Goal: Task Accomplishment & Management: Use online tool/utility

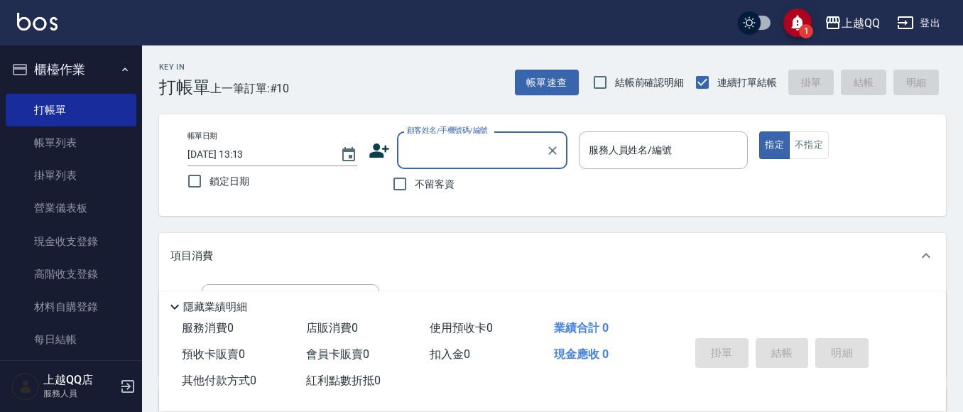
click at [399, 148] on div "顧客姓名/手機號碼/編號" at bounding box center [482, 150] width 171 height 38
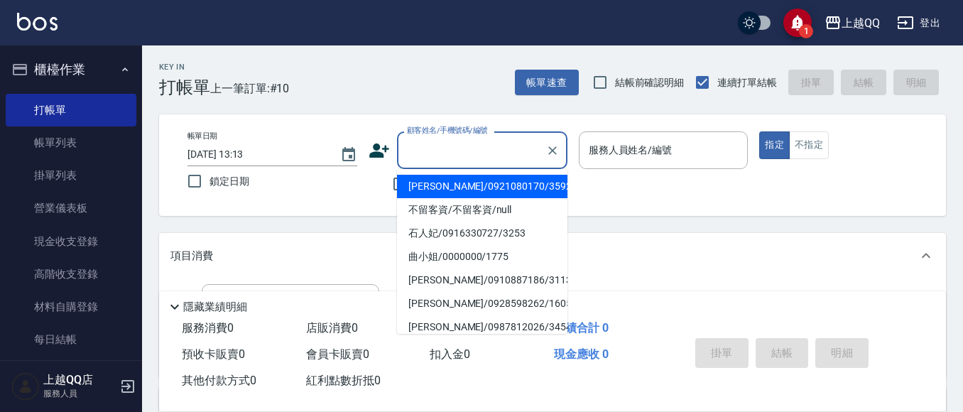
click at [865, 240] on div "項目消費" at bounding box center [552, 255] width 787 height 45
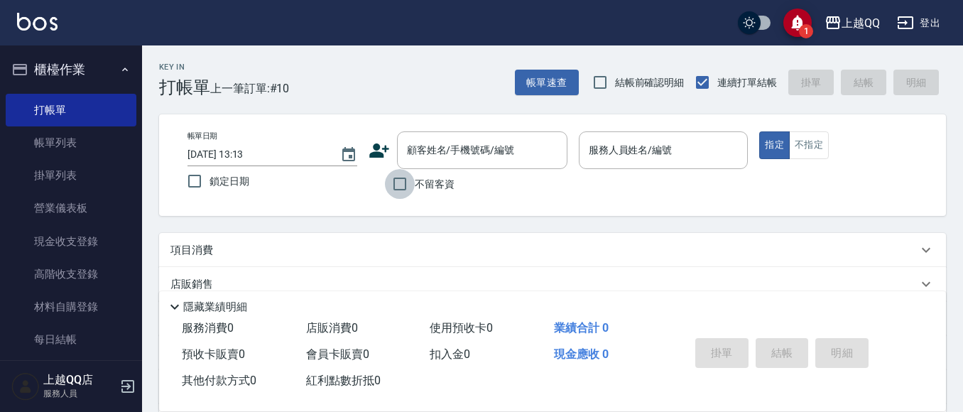
click at [396, 181] on input "不留客資" at bounding box center [400, 184] width 30 height 30
checkbox input "true"
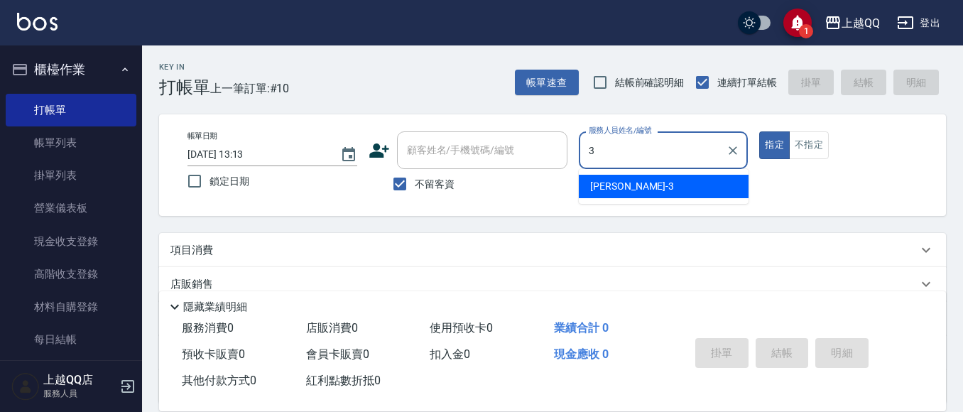
type input "3"
type button "true"
type input "佩怡-3"
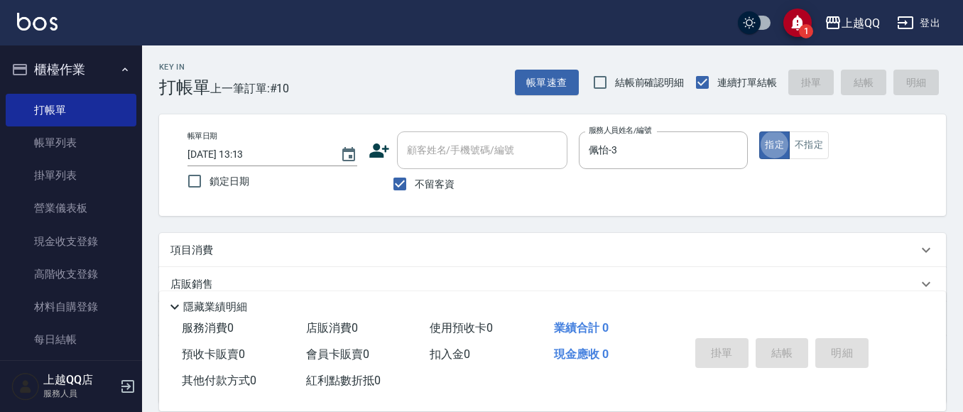
click at [759, 131] on button "指定" at bounding box center [774, 145] width 31 height 28
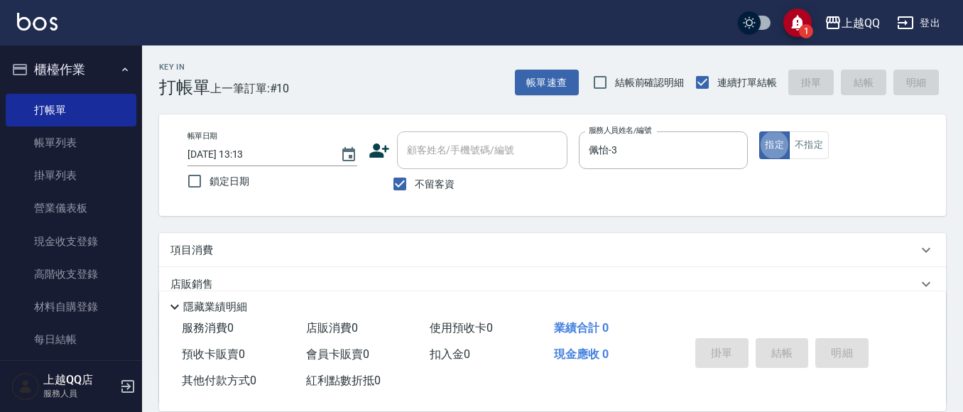
click at [759, 131] on button "指定" at bounding box center [774, 145] width 31 height 28
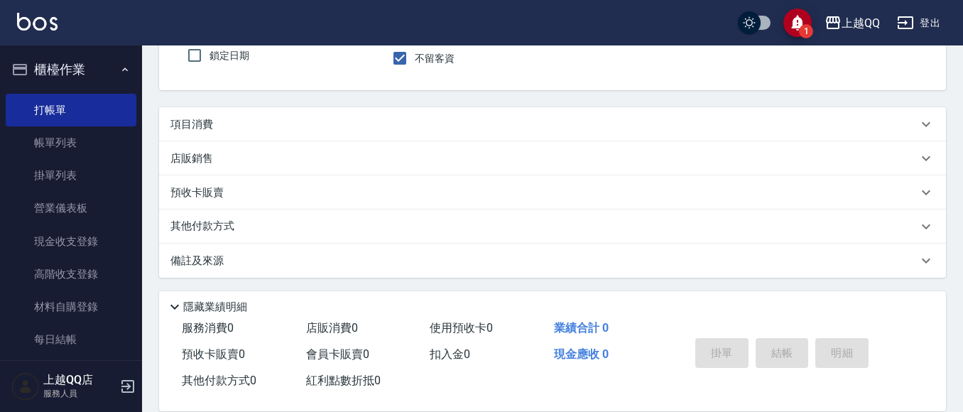
scroll to position [128, 0]
click at [199, 121] on p "項目消費" at bounding box center [192, 122] width 43 height 15
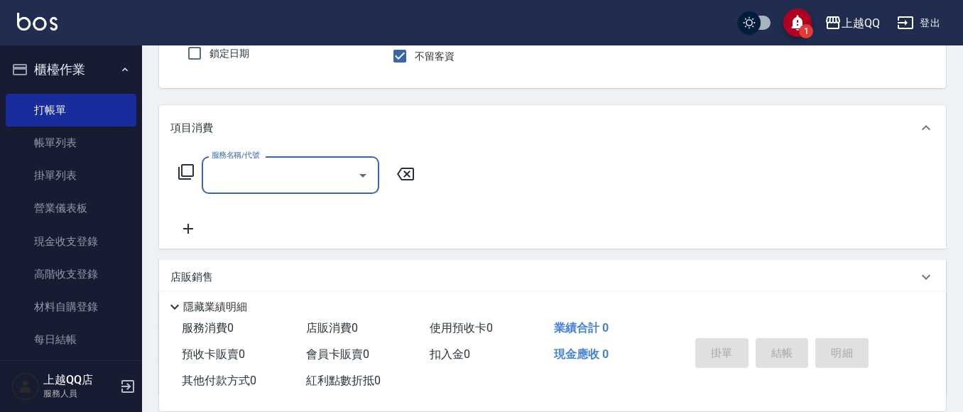
scroll to position [1, 0]
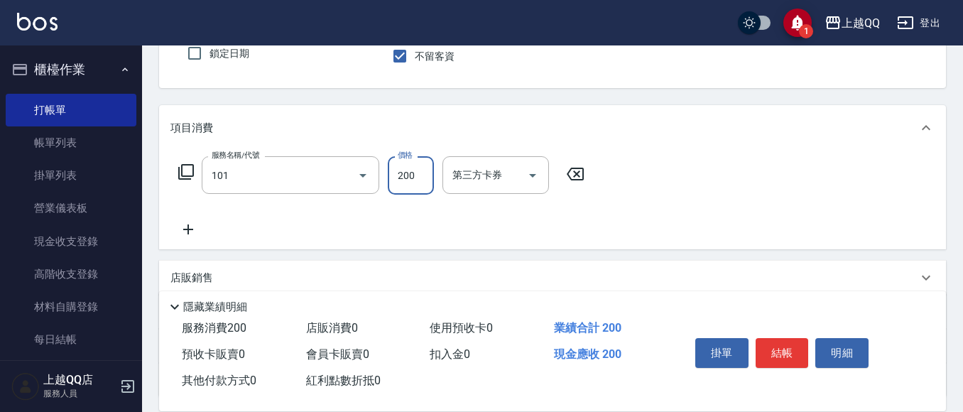
type input "洗髮(101)"
type input "250"
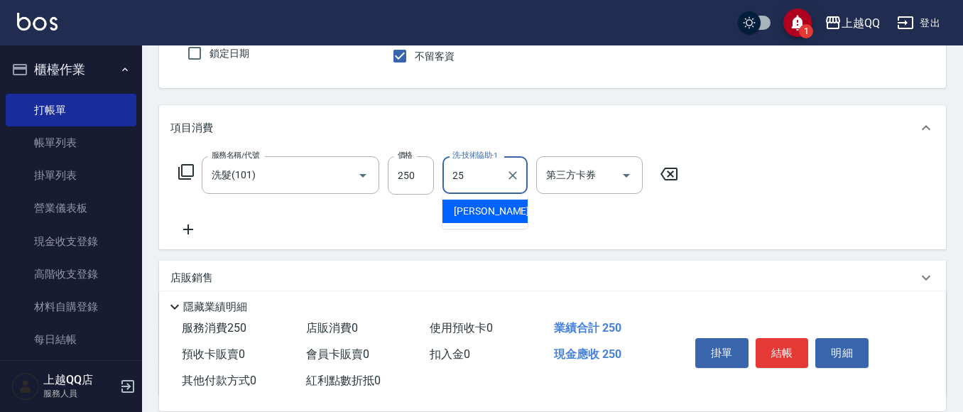
type input "[PERSON_NAME]-25"
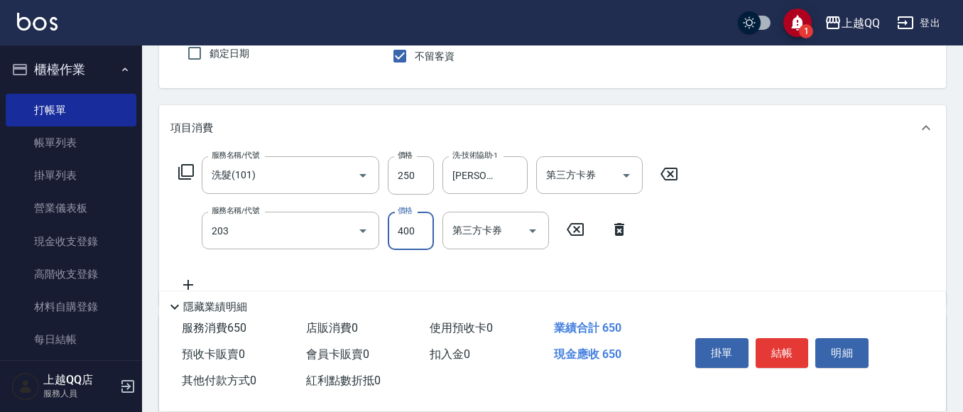
type input "指定單剪(203)"
type input "350"
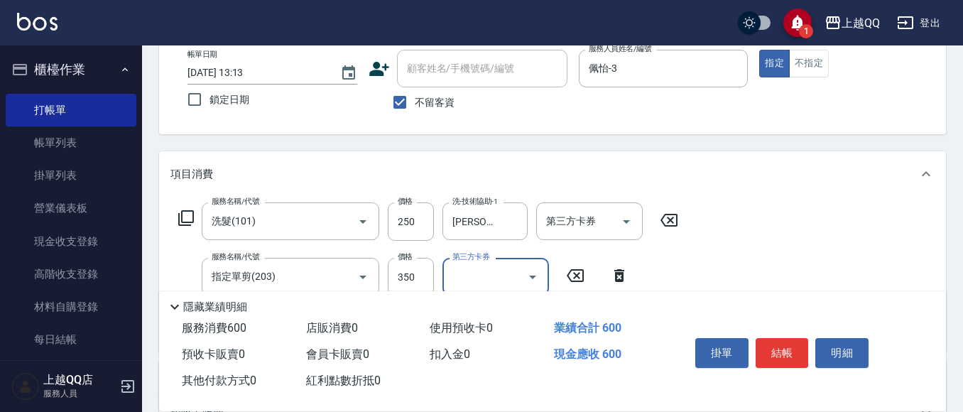
scroll to position [57, 0]
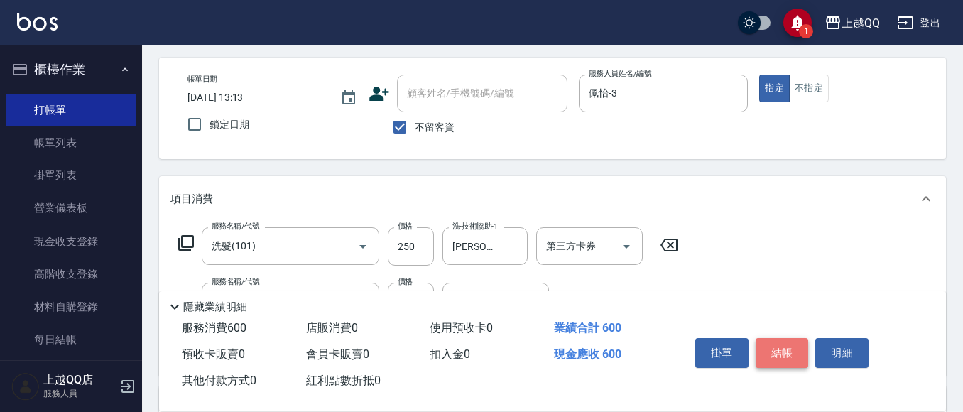
click at [808, 345] on button "結帳" at bounding box center [782, 353] width 53 height 30
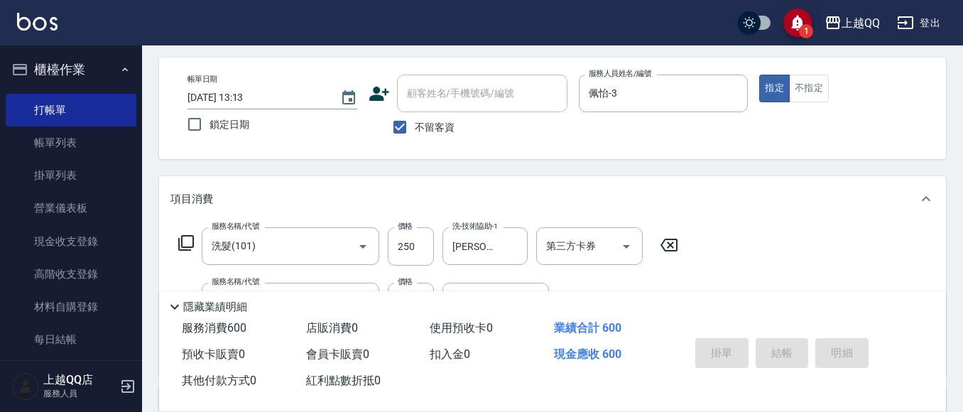
type input "[DATE] 15:16"
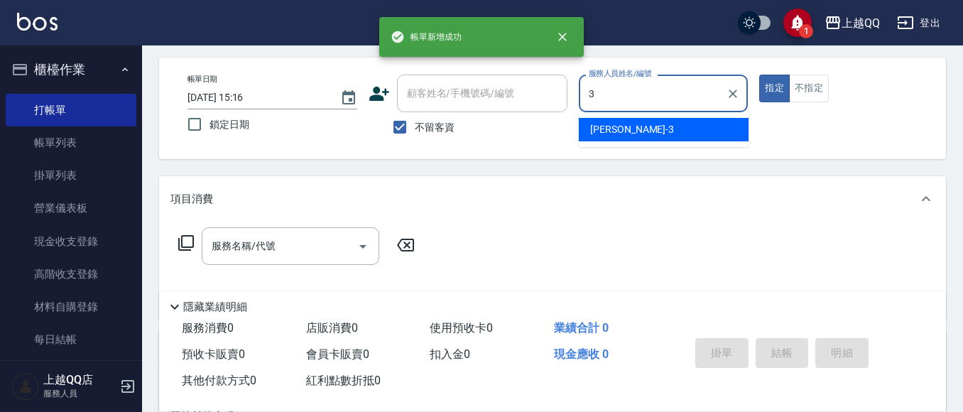
type input "佩怡-3"
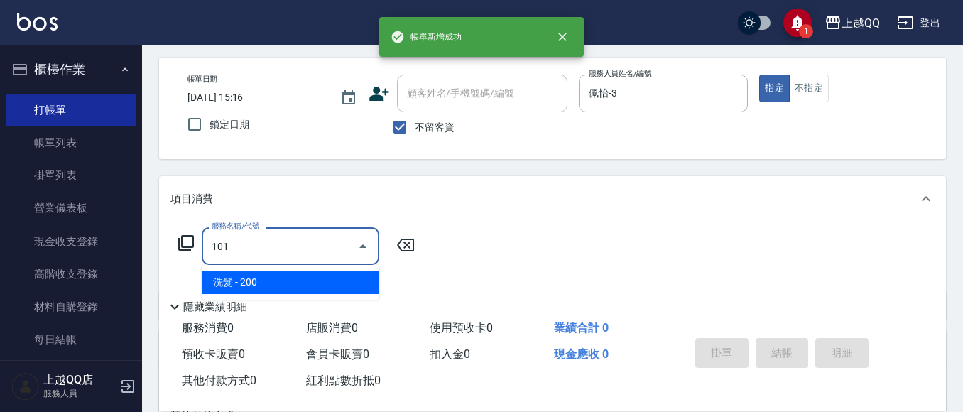
type input "洗髮(101)"
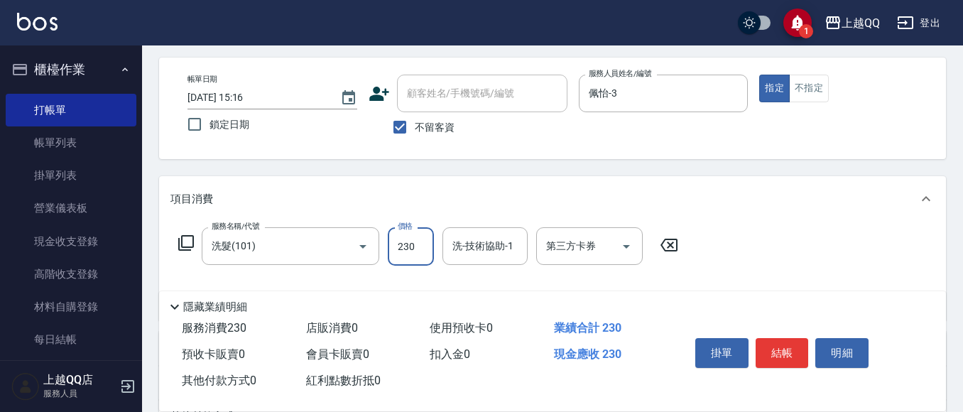
type input "230"
type input "[PERSON_NAME]-26"
type input "指定單剪(203)"
type input "350"
click at [771, 318] on div "掛單 結帳 明細" at bounding box center [801, 354] width 256 height 79
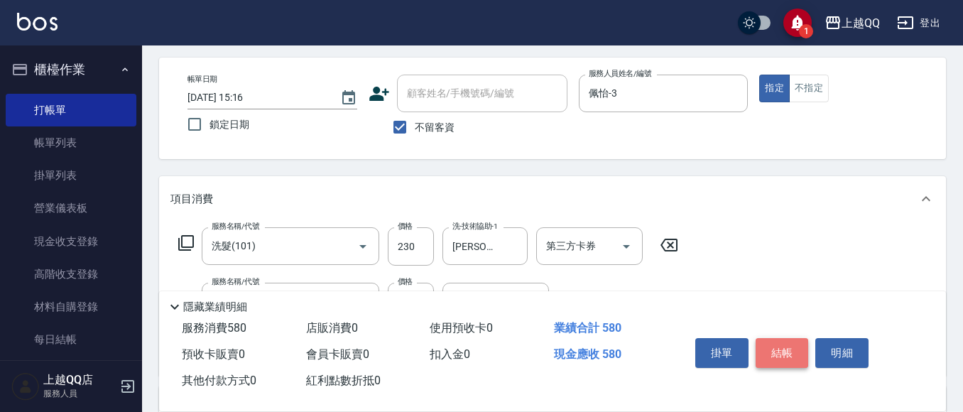
click at [767, 338] on button "結帳" at bounding box center [782, 353] width 53 height 30
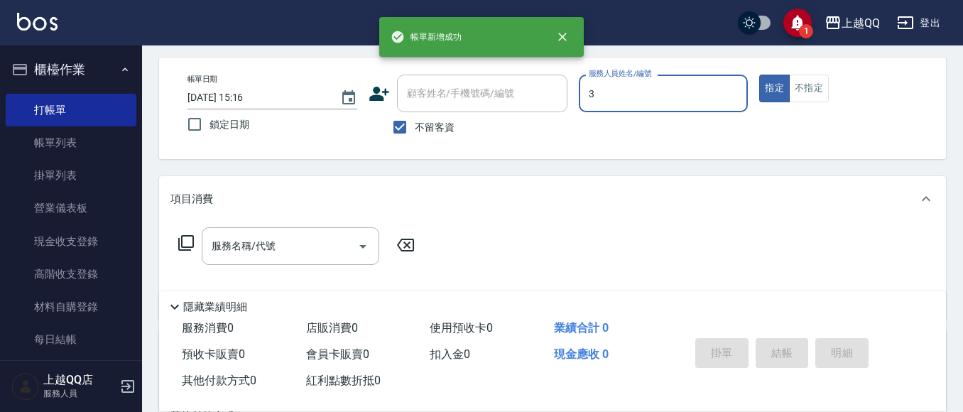
type input "佩怡-3"
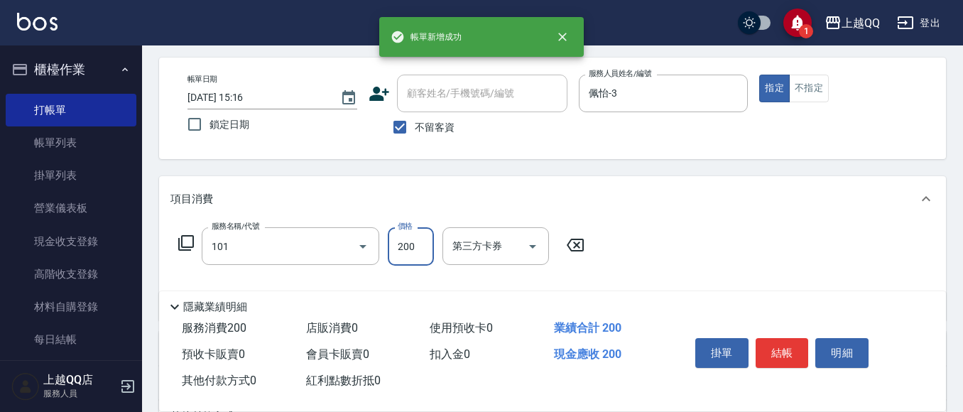
type input "洗髮(101)"
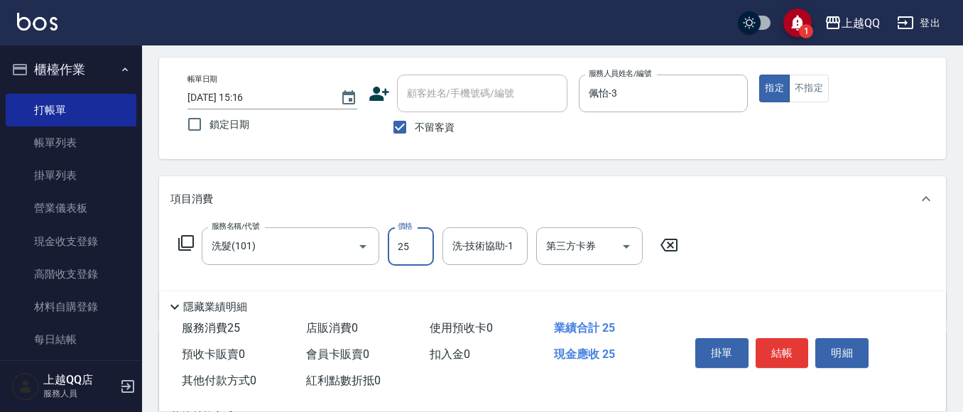
type input "250"
type input "[PERSON_NAME]-25"
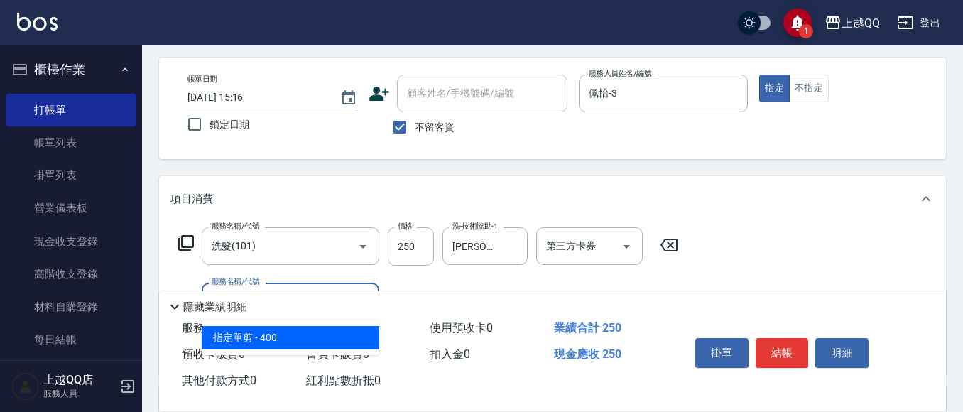
type input "指定單剪(203)"
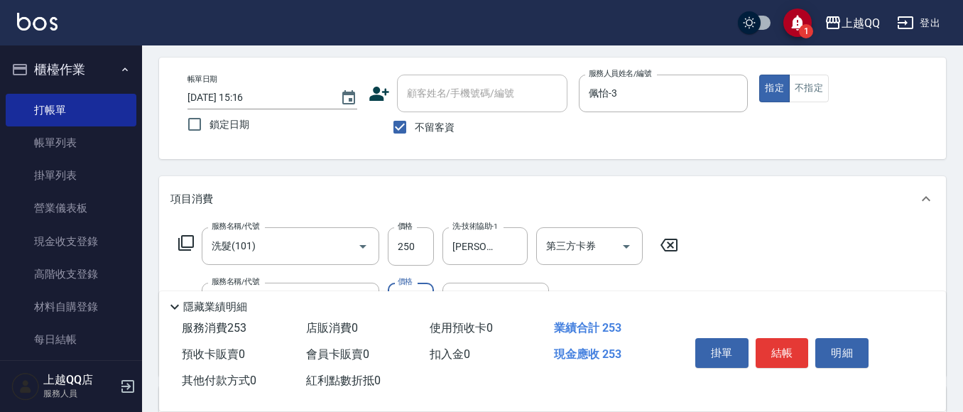
type input "350"
click at [808, 355] on button "結帳" at bounding box center [782, 353] width 53 height 30
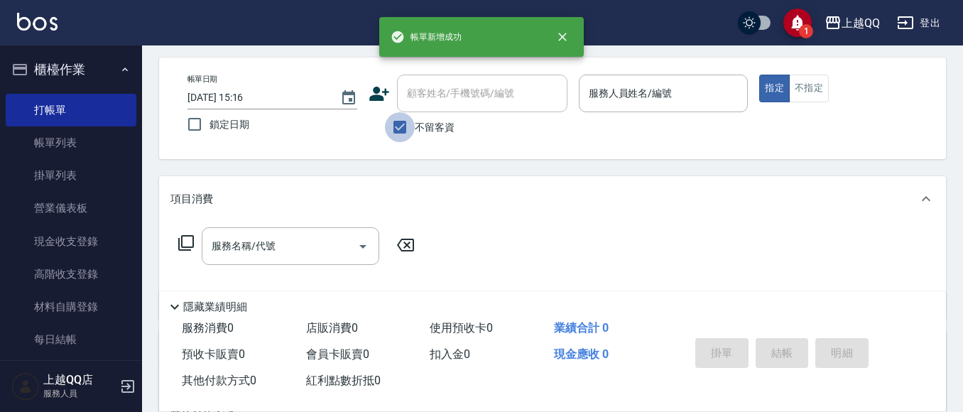
click at [404, 127] on input "不留客資" at bounding box center [400, 127] width 30 height 30
checkbox input "false"
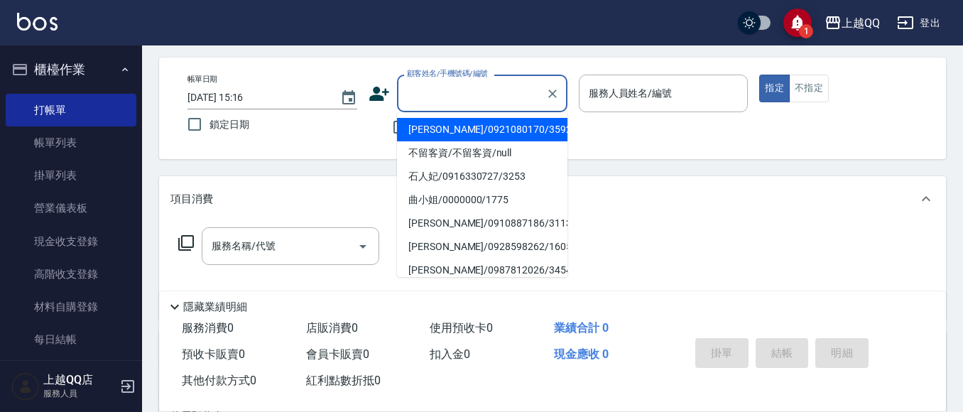
click at [417, 97] on input "顧客姓名/手機號碼/編號" at bounding box center [472, 93] width 136 height 25
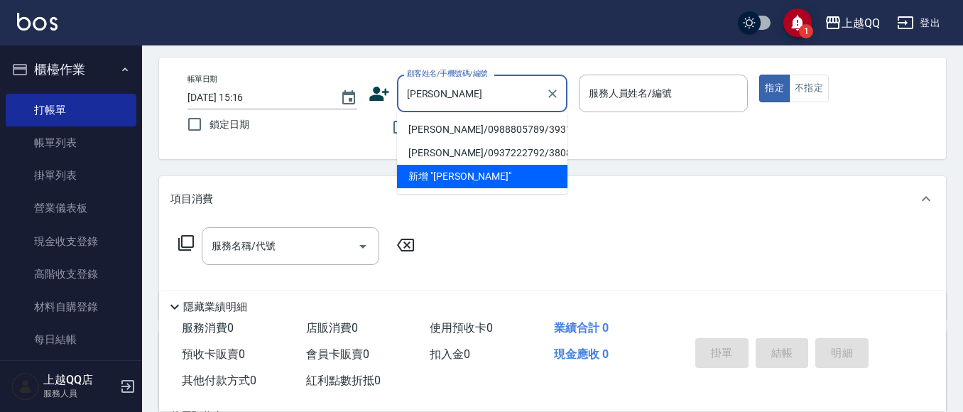
click at [428, 123] on li "[PERSON_NAME]/0988805789/3931" at bounding box center [482, 129] width 171 height 23
type input "[PERSON_NAME]/0988805789/3931"
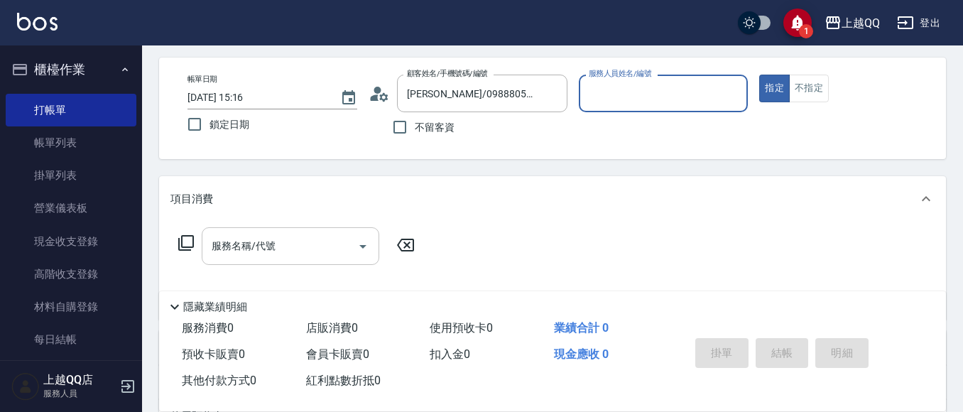
type input "佩怡-3"
click at [212, 237] on input "服務名稱/代號" at bounding box center [280, 246] width 144 height 25
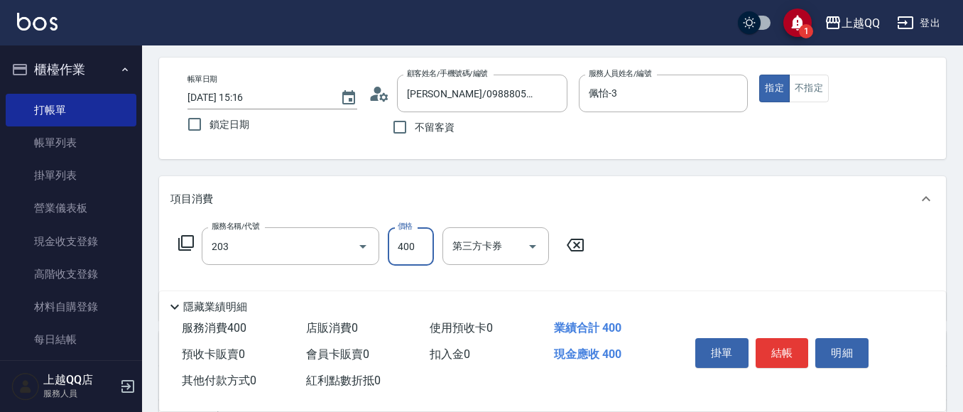
type input "指定單剪(203)"
type input "350"
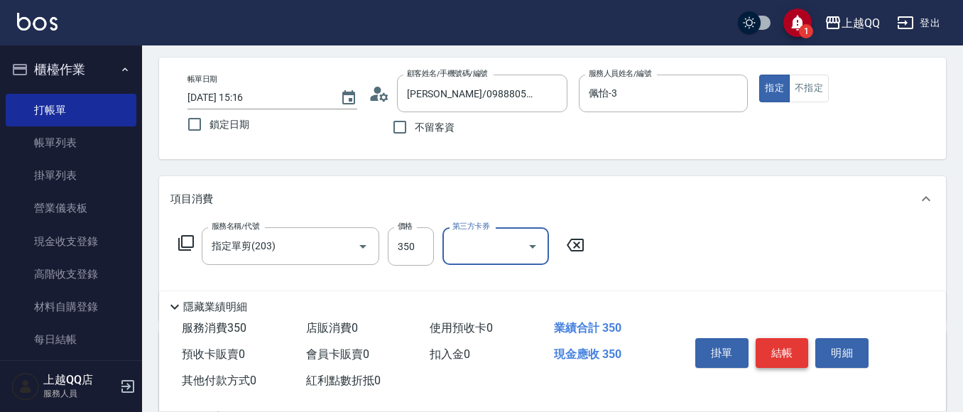
click at [788, 345] on button "結帳" at bounding box center [782, 353] width 53 height 30
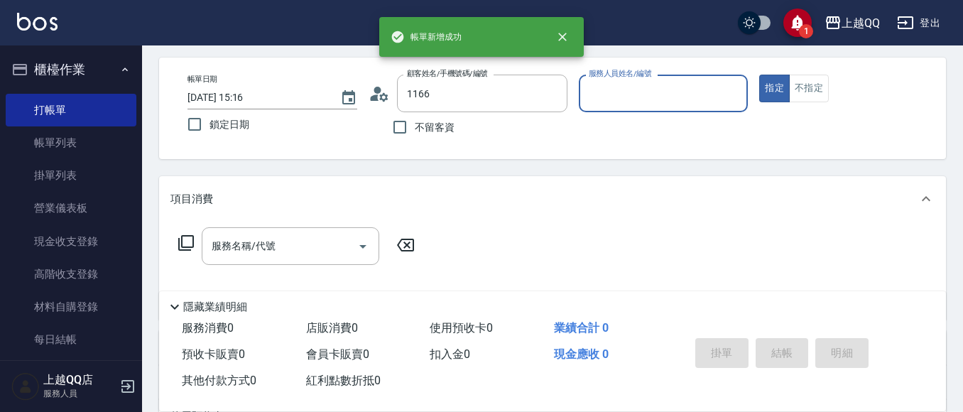
type input "[PERSON_NAME]/0912470930/1166"
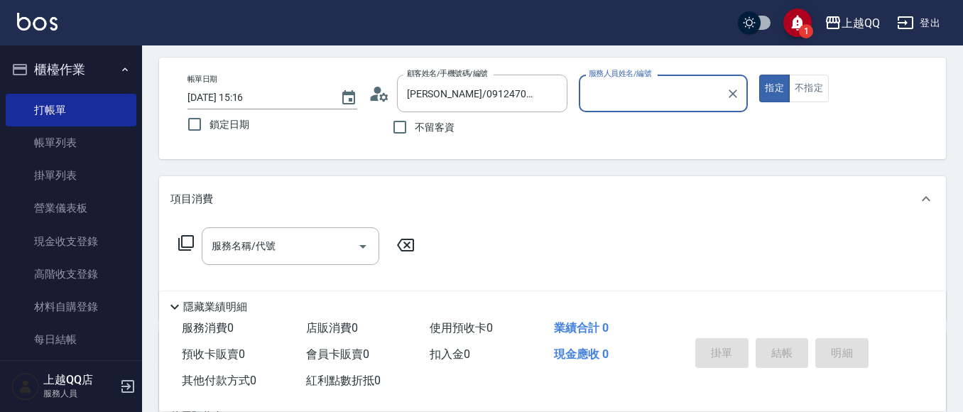
type input "佩怡-3"
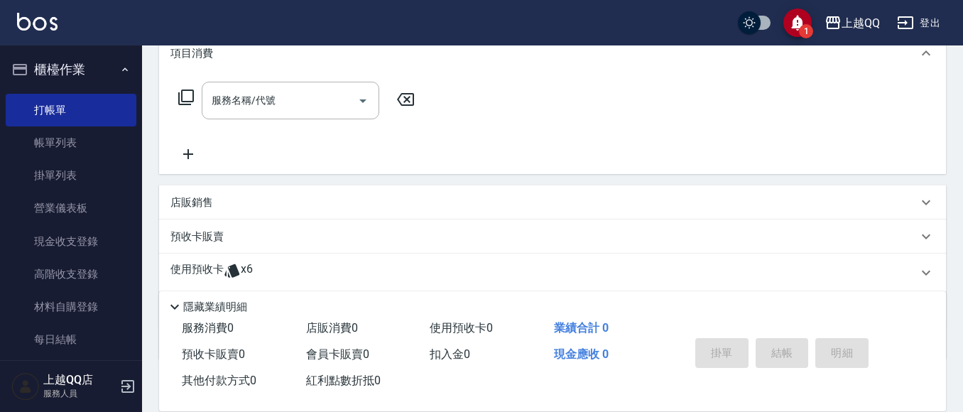
scroll to position [270, 0]
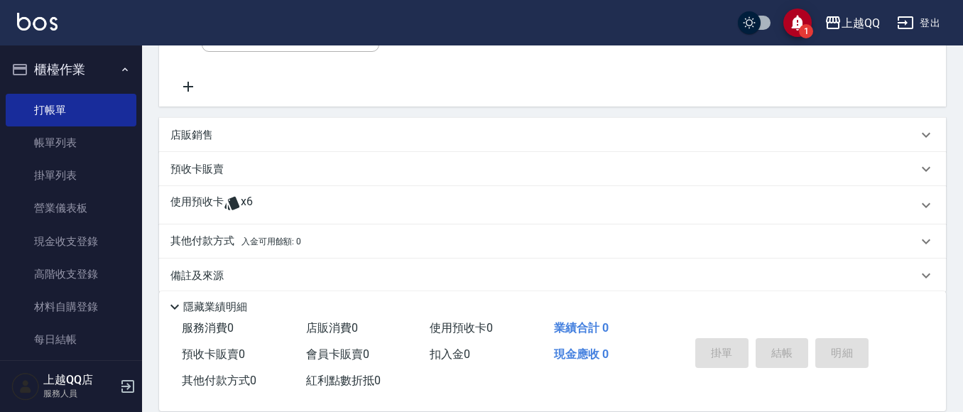
click at [256, 209] on div "使用預收卡 x6" at bounding box center [544, 205] width 747 height 21
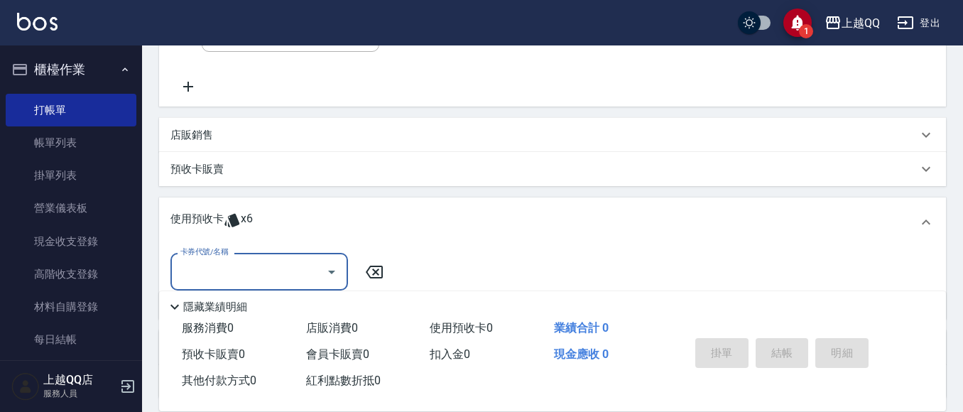
scroll to position [0, 0]
drag, startPoint x: 266, startPoint y: 272, endPoint x: 266, endPoint y: 286, distance: 13.5
click at [266, 274] on input "卡券代號/名稱" at bounding box center [249, 271] width 144 height 25
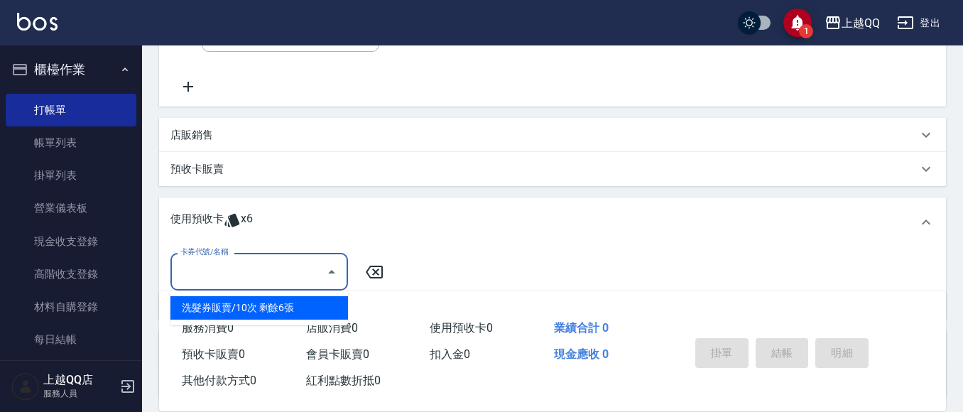
click at [274, 310] on div "洗髮券販賣/10次 剩餘6張" at bounding box center [260, 307] width 178 height 23
type input "洗髮券販賣/10次"
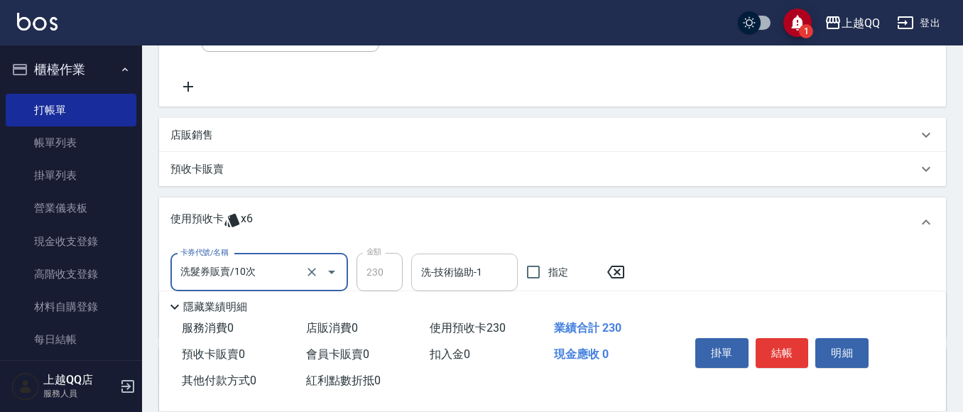
click at [455, 263] on div "洗-技術協助-1 洗-技術協助-1" at bounding box center [464, 273] width 107 height 38
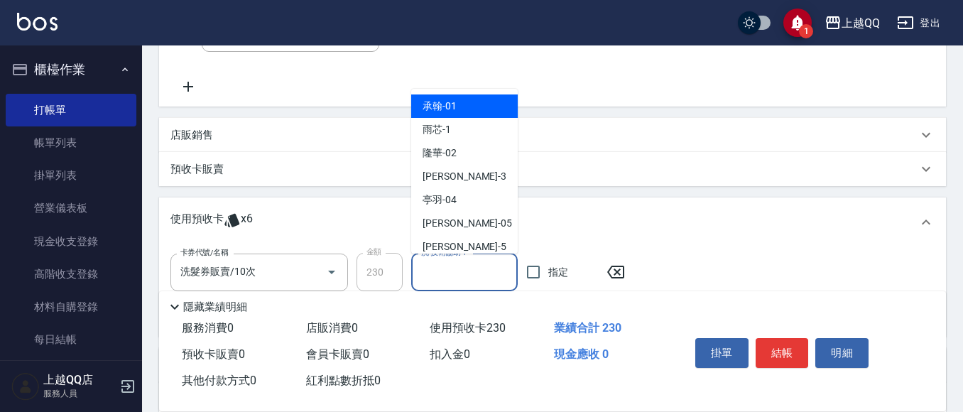
type input "1"
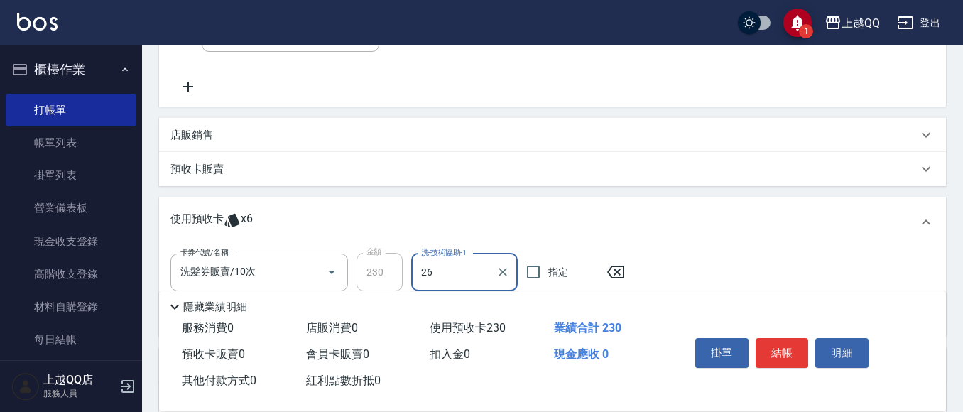
type input "[PERSON_NAME]-26"
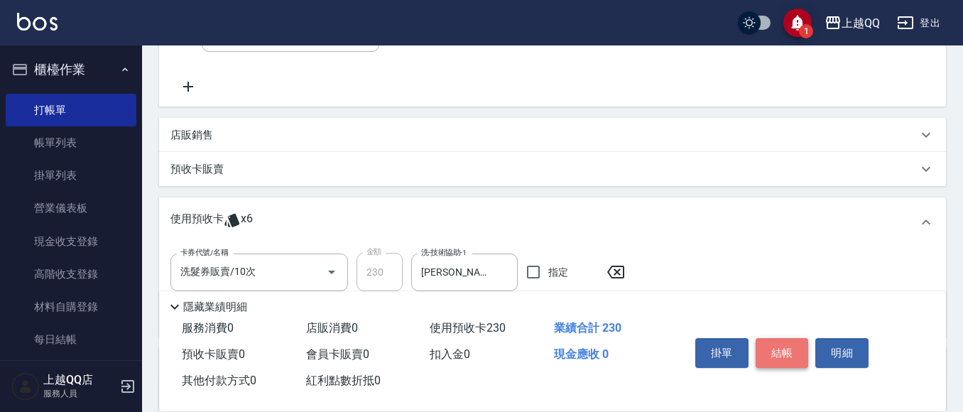
click at [764, 356] on button "結帳" at bounding box center [782, 353] width 53 height 30
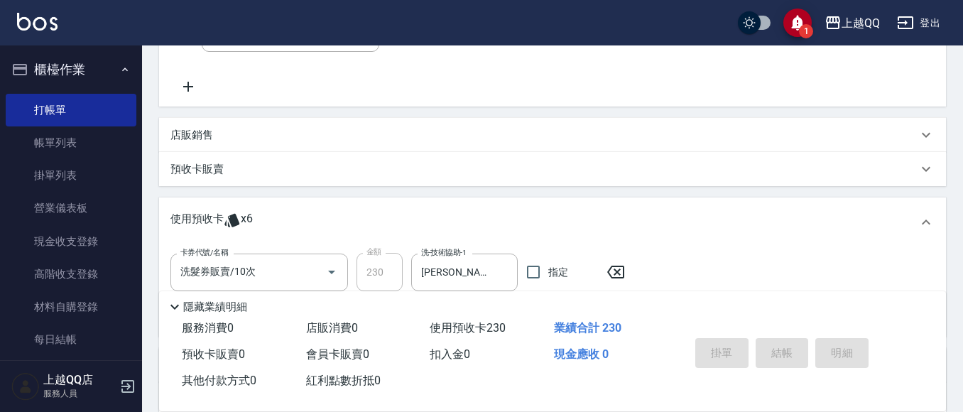
type input "[DATE] 15:17"
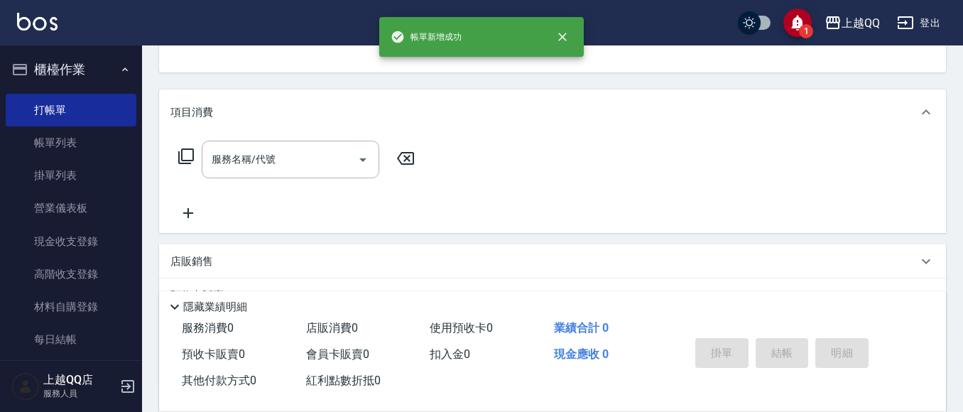
scroll to position [128, 0]
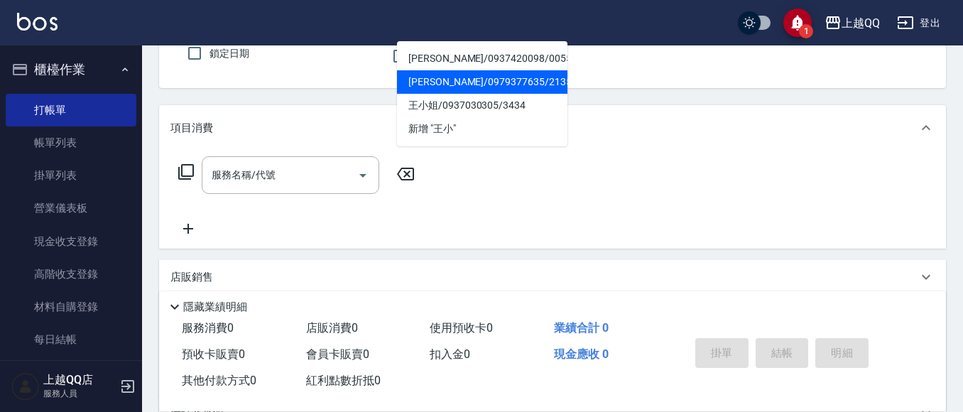
click at [433, 73] on li "[PERSON_NAME]/0979377635/2135" at bounding box center [482, 81] width 171 height 23
type input "[PERSON_NAME]/0979377635/2135"
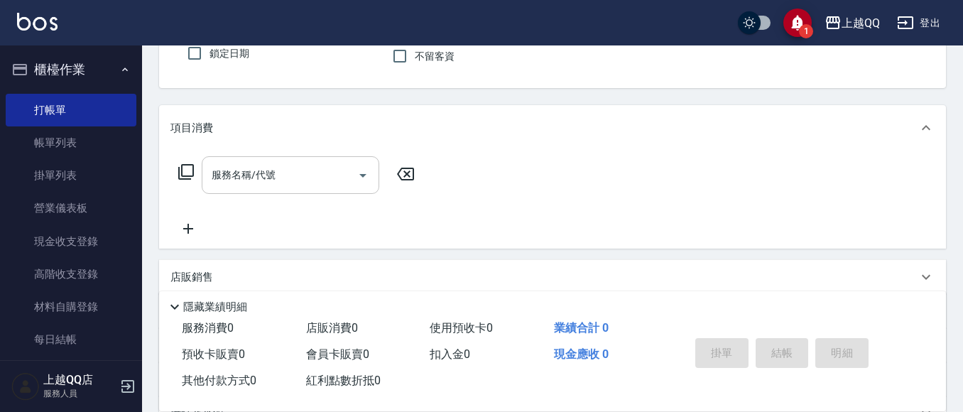
type input "佩怡-3"
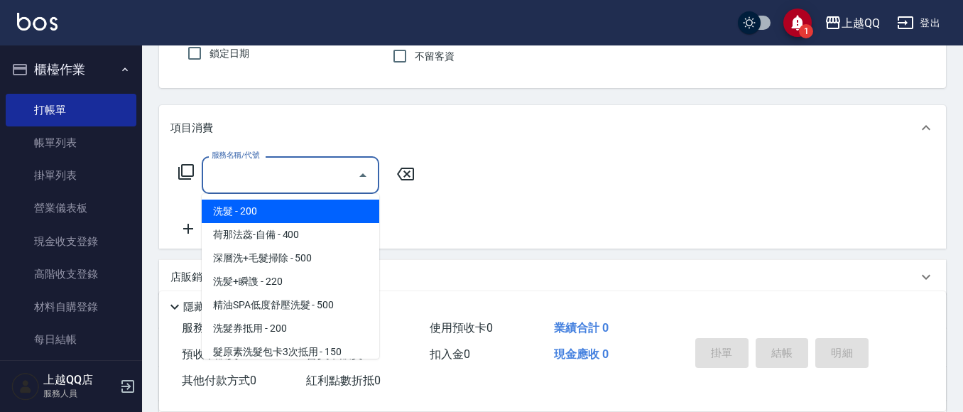
drag, startPoint x: 340, startPoint y: 183, endPoint x: 309, endPoint y: 162, distance: 37.8
click at [347, 187] on input "服務名稱/代號" at bounding box center [280, 175] width 144 height 25
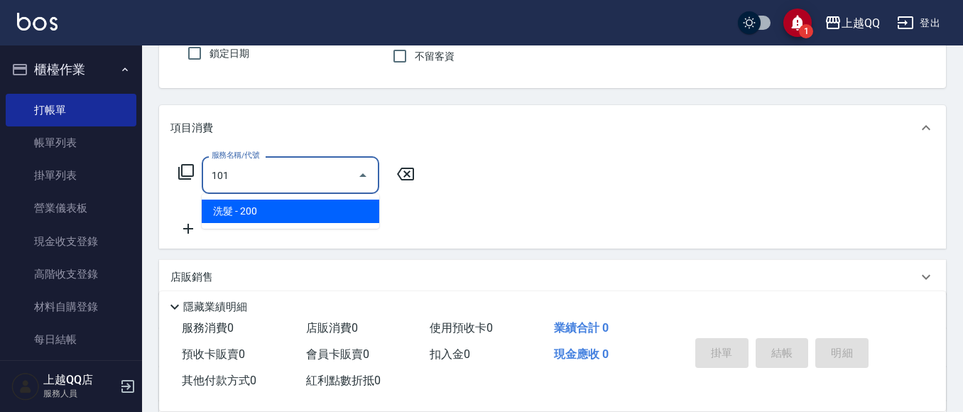
type input "洗髮(101)"
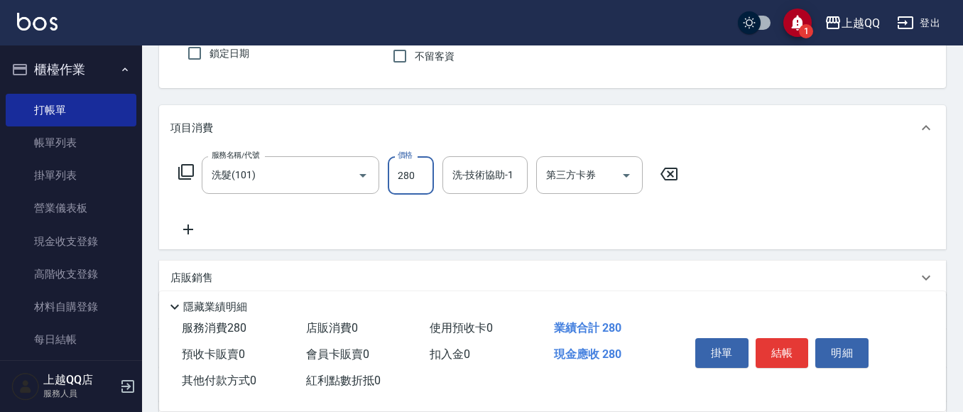
type input "280"
type input "[PERSON_NAME]-25"
click at [773, 342] on button "結帳" at bounding box center [782, 353] width 53 height 30
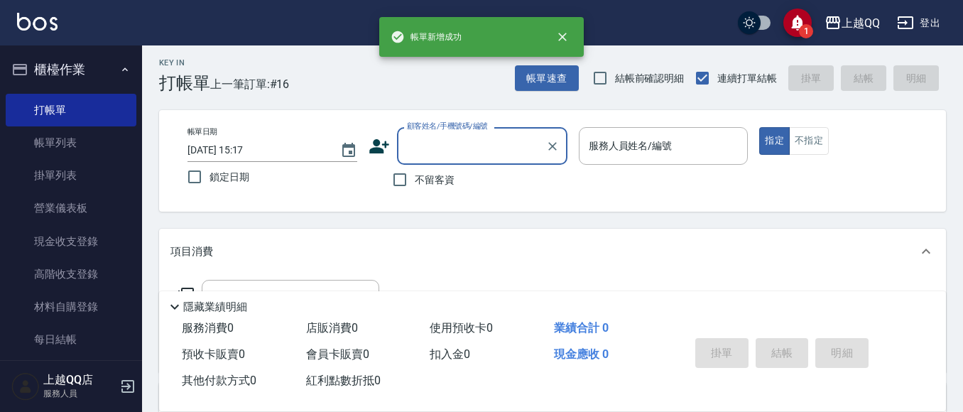
scroll to position [0, 0]
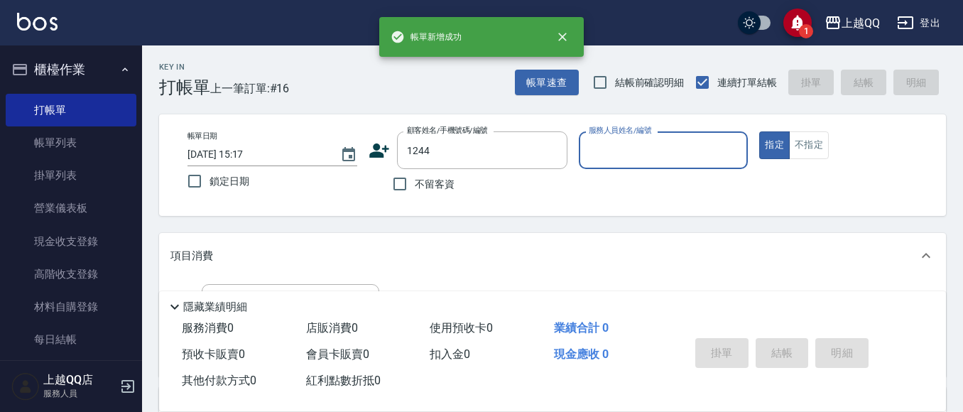
type input "[PERSON_NAME]/0926906715/1244"
type input "佩怡-3"
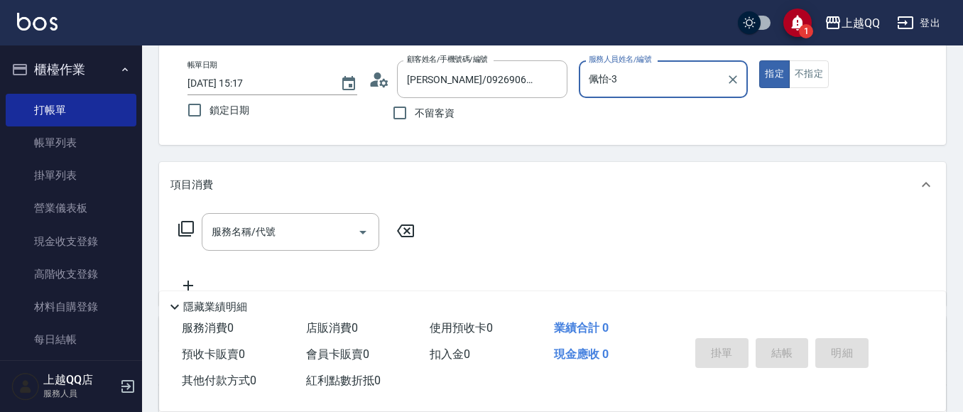
scroll to position [142, 0]
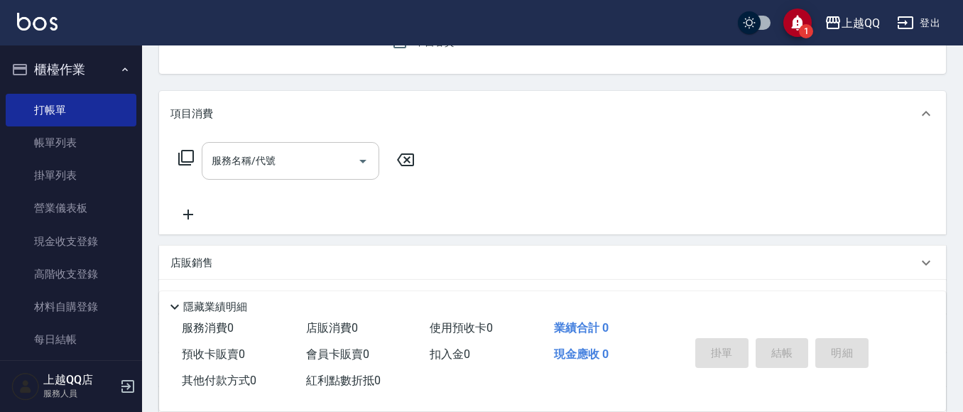
click at [247, 173] on input "服務名稱/代號" at bounding box center [280, 160] width 144 height 25
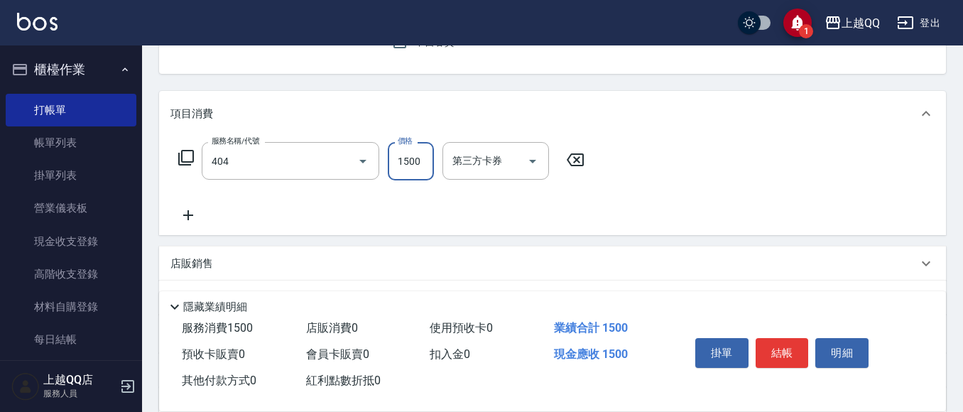
type input "設計染髮(404)"
type input "1099"
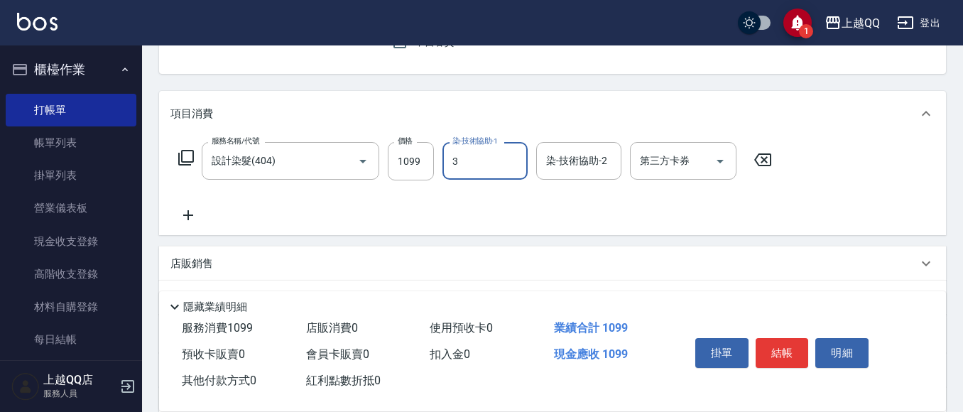
type input "佩怡-3"
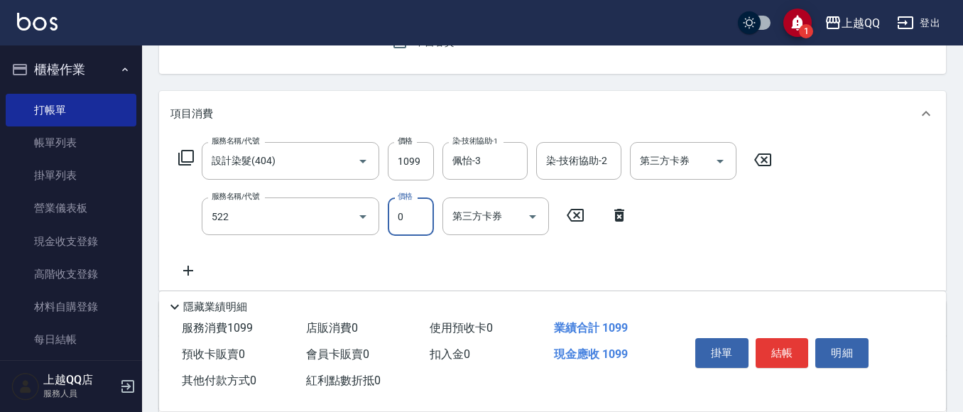
type input "免費護髮(522)"
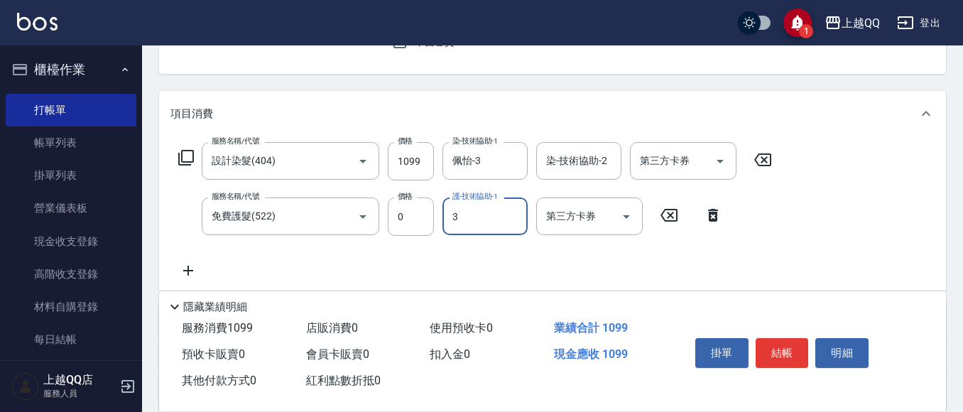
type input "佩怡-3"
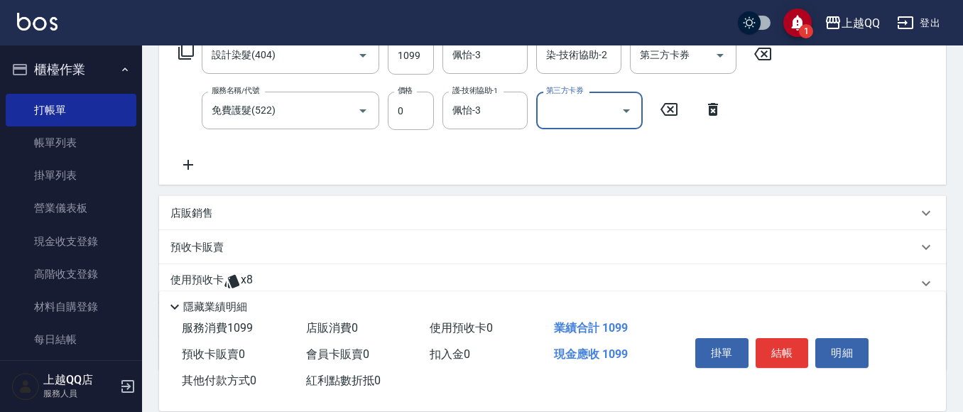
scroll to position [284, 0]
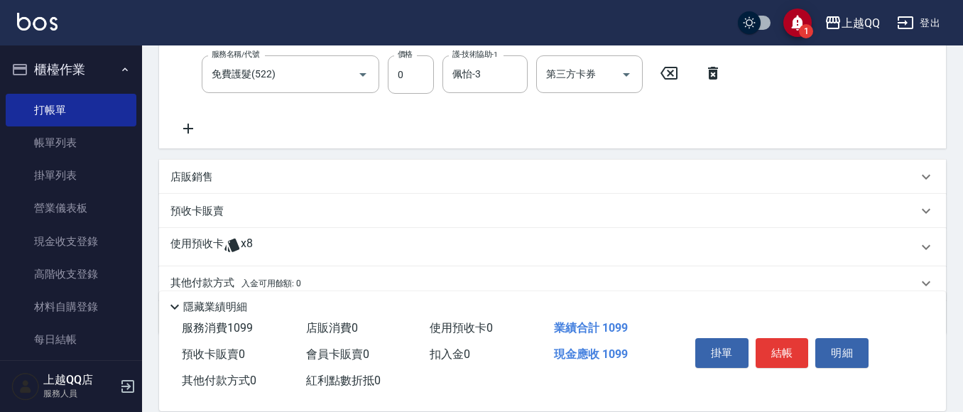
click at [241, 231] on div "使用預收卡 x8" at bounding box center [552, 247] width 787 height 38
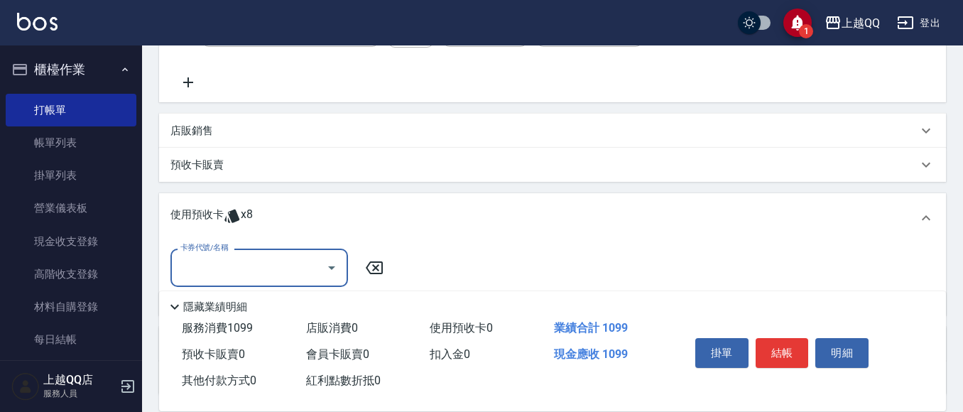
scroll to position [355, 0]
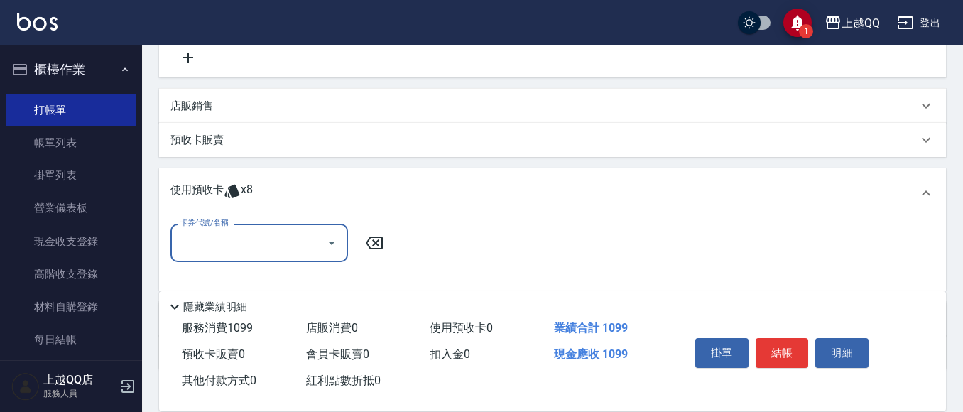
click at [262, 254] on input "卡券代號/名稱" at bounding box center [249, 242] width 144 height 25
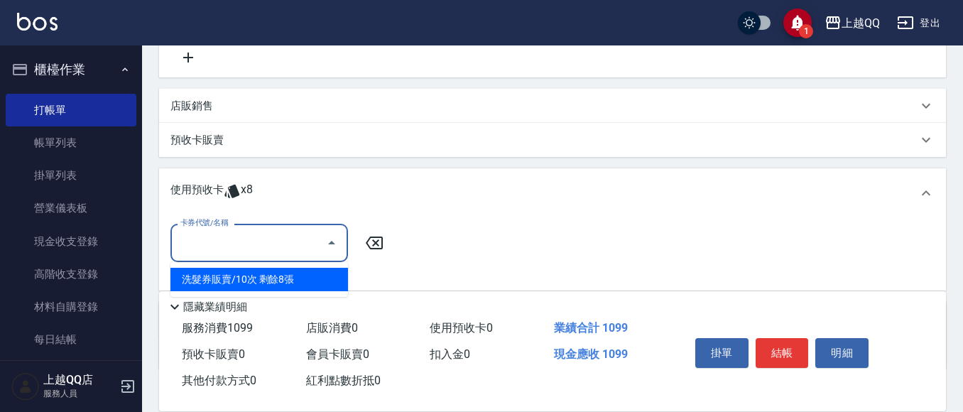
click at [315, 272] on div "洗髮券販賣/10次 剩餘8張" at bounding box center [260, 279] width 178 height 23
type input "洗髮券販賣/10次"
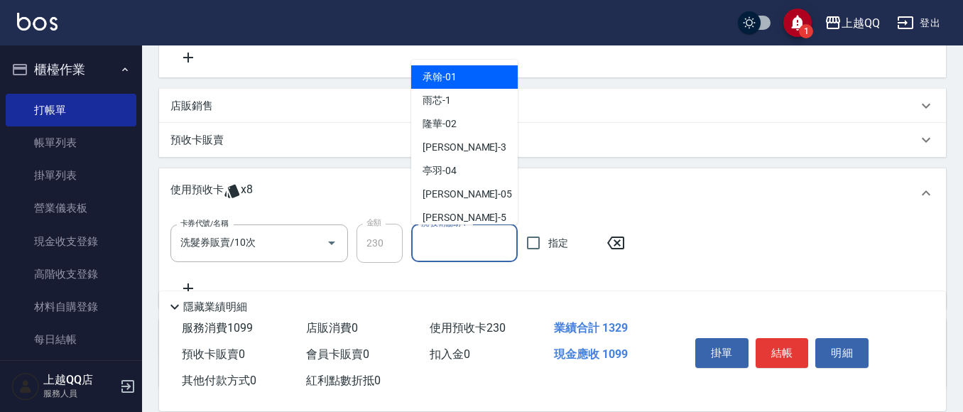
click at [453, 229] on div "洗-技術協助-1 洗-技術協助-1" at bounding box center [464, 244] width 107 height 38
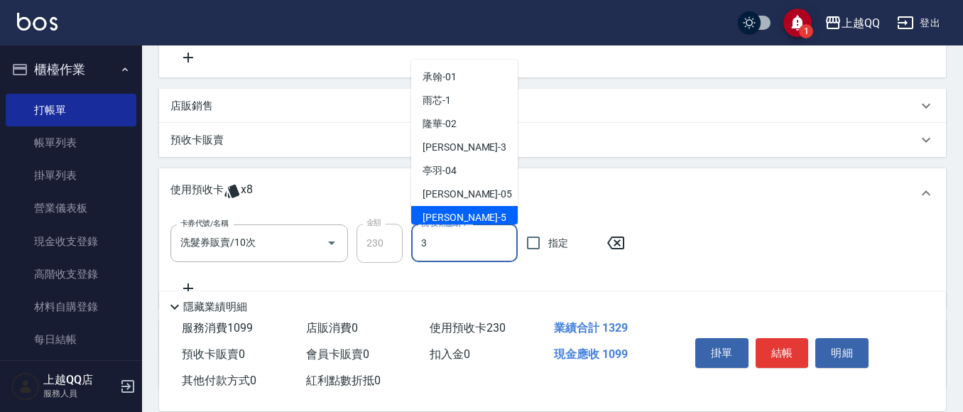
type input "佩怡-3"
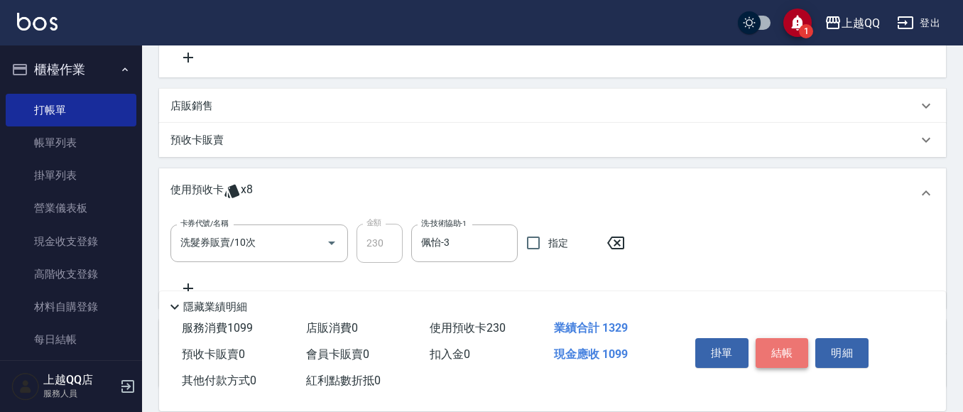
click at [781, 338] on button "結帳" at bounding box center [782, 353] width 53 height 30
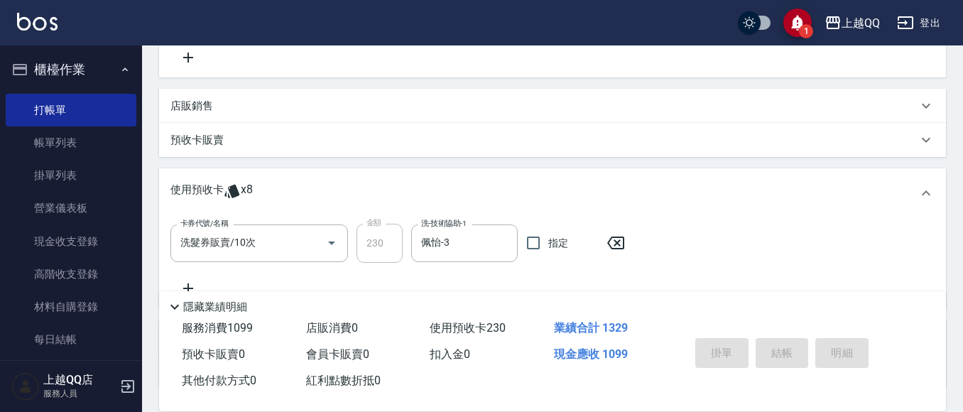
scroll to position [0, 0]
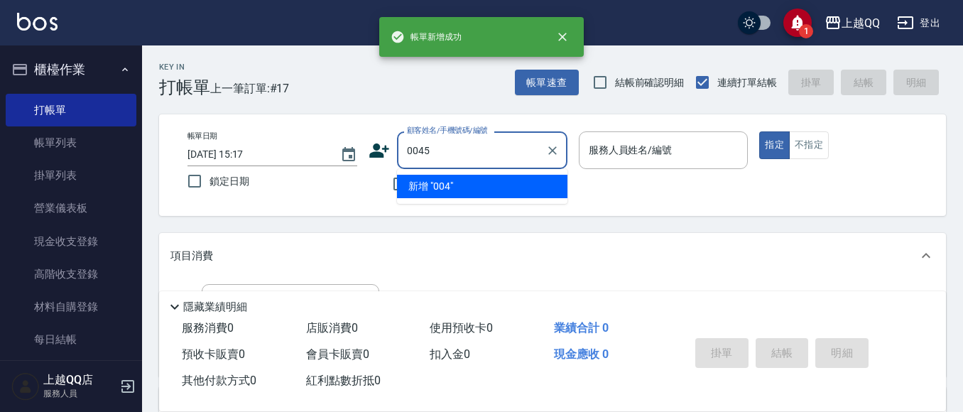
type input "0045"
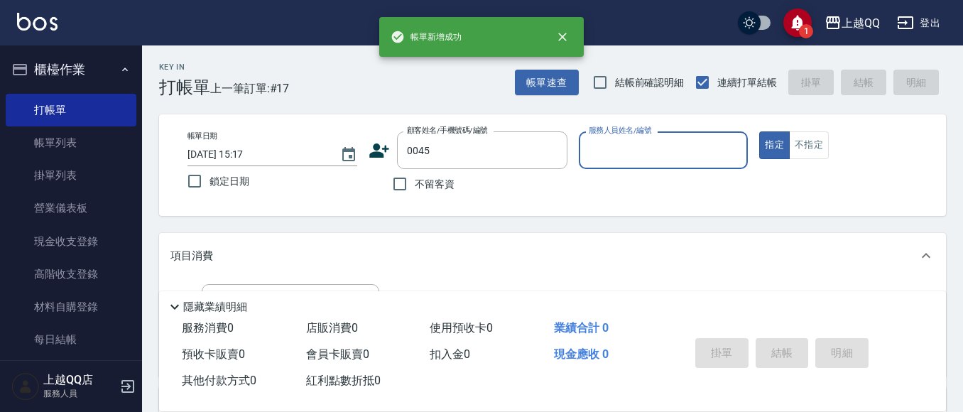
click at [759, 131] on button "指定" at bounding box center [774, 145] width 31 height 28
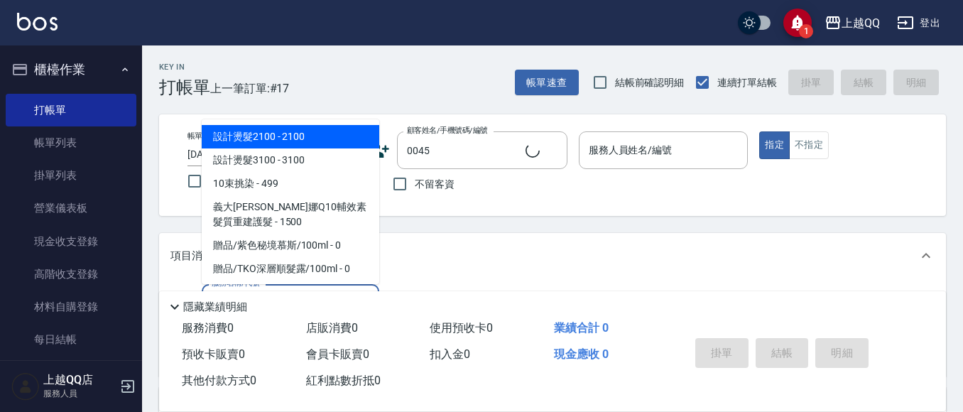
type input "101"
type input "[PERSON_NAME]/0937912815/0045"
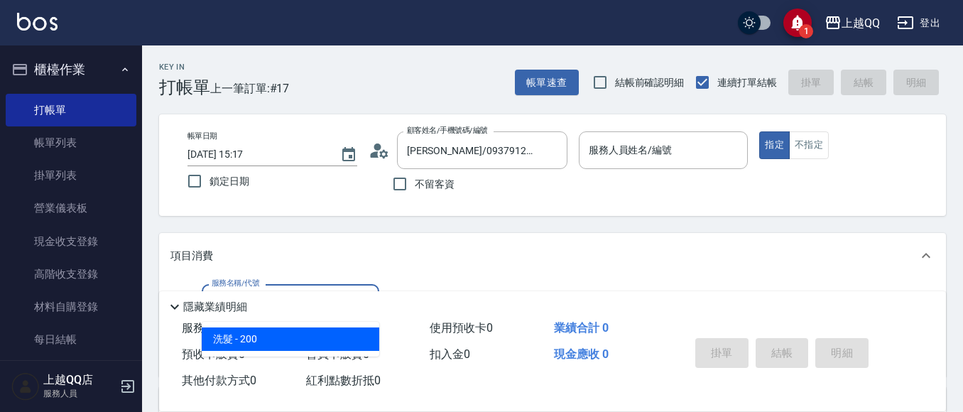
type input "佩怡-3"
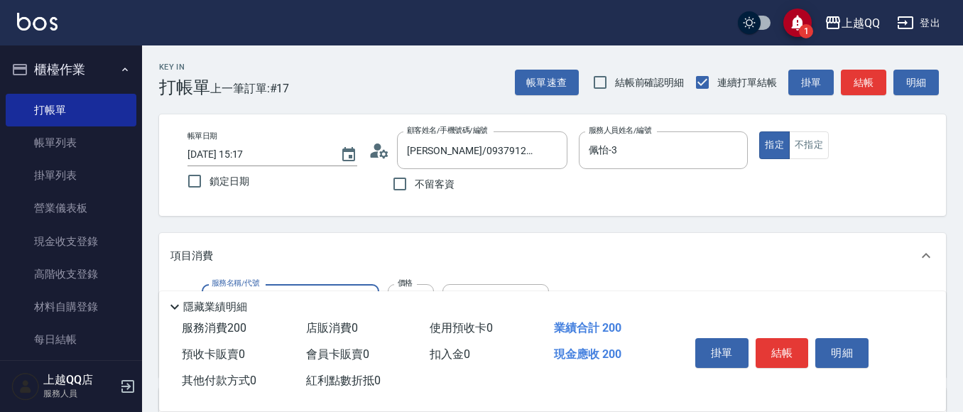
type input "洗髮(101)"
type input "230"
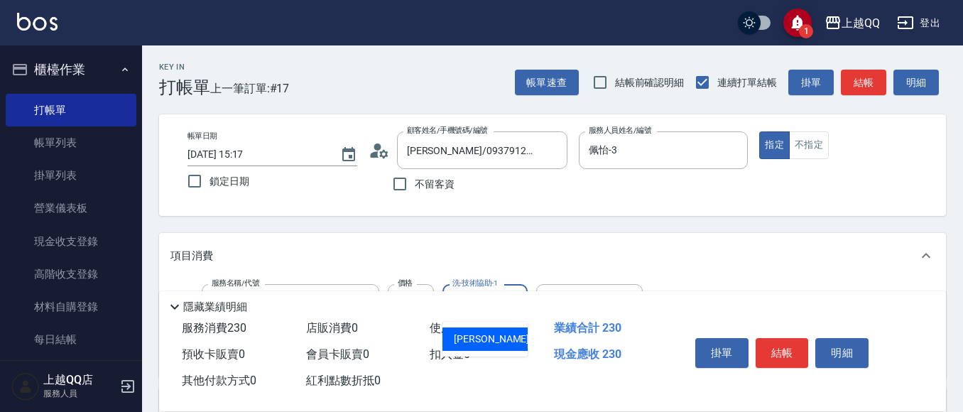
type input "[PERSON_NAME]-25"
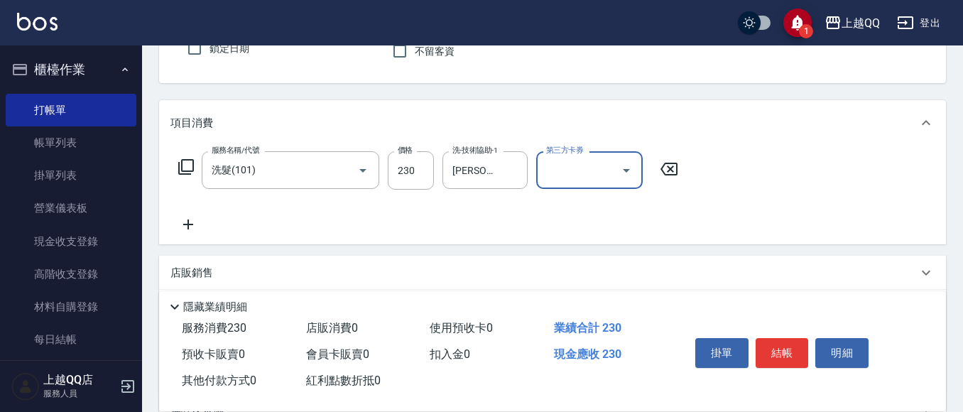
scroll to position [142, 0]
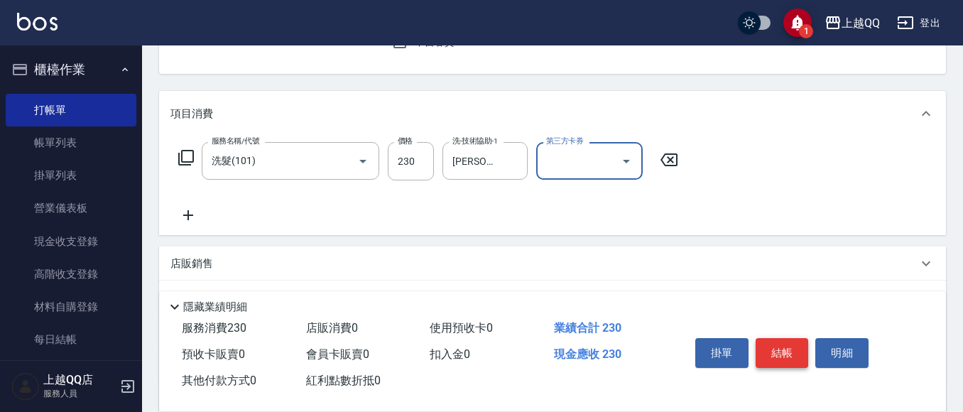
click at [794, 355] on button "結帳" at bounding box center [782, 353] width 53 height 30
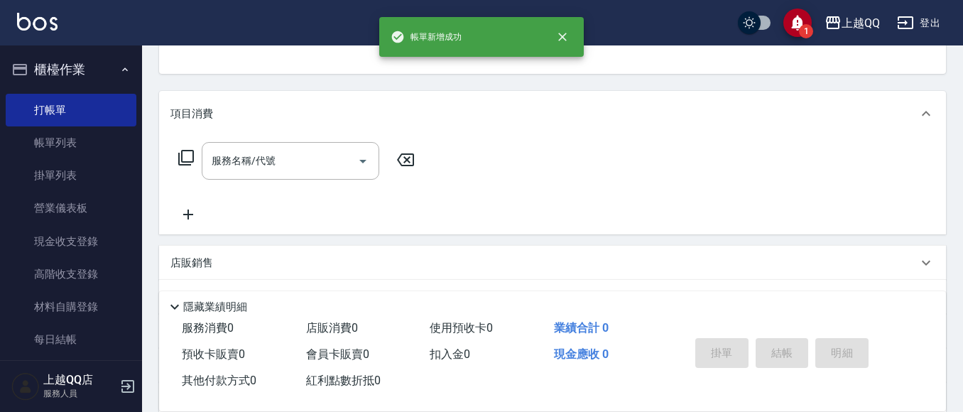
scroll to position [67, 0]
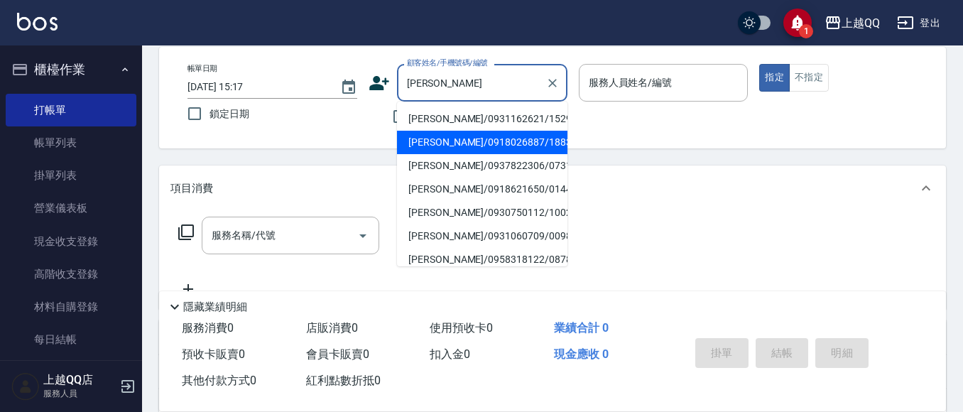
drag, startPoint x: 509, startPoint y: 141, endPoint x: 198, endPoint y: 212, distance: 318.5
click at [509, 141] on li "[PERSON_NAME]/0918026887/1883" at bounding box center [482, 142] width 171 height 23
type input "[PERSON_NAME]/0918026887/1883"
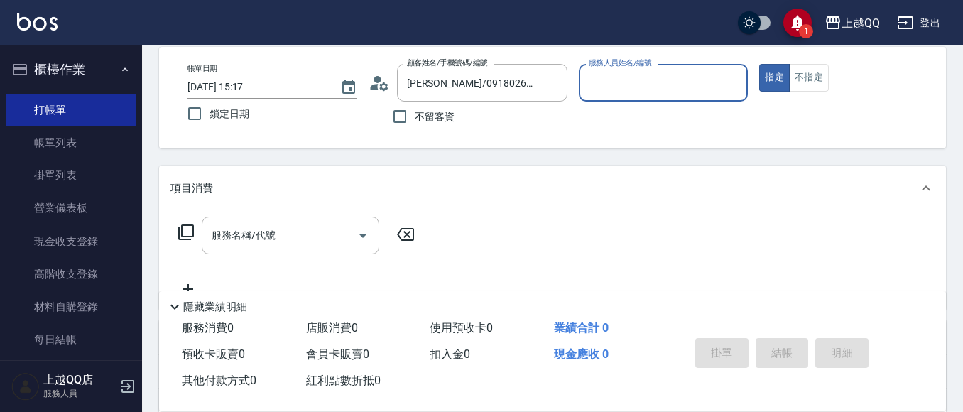
type input "佩怡-3"
click at [185, 220] on div "服務名稱/代號 服務名稱/代號" at bounding box center [297, 236] width 253 height 38
click at [183, 233] on icon at bounding box center [186, 232] width 17 height 17
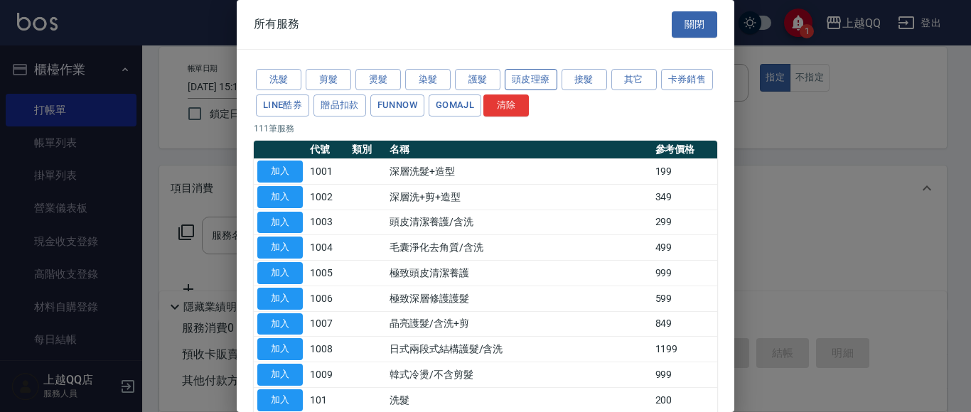
click at [536, 81] on button "頭皮理療" at bounding box center [530, 80] width 53 height 22
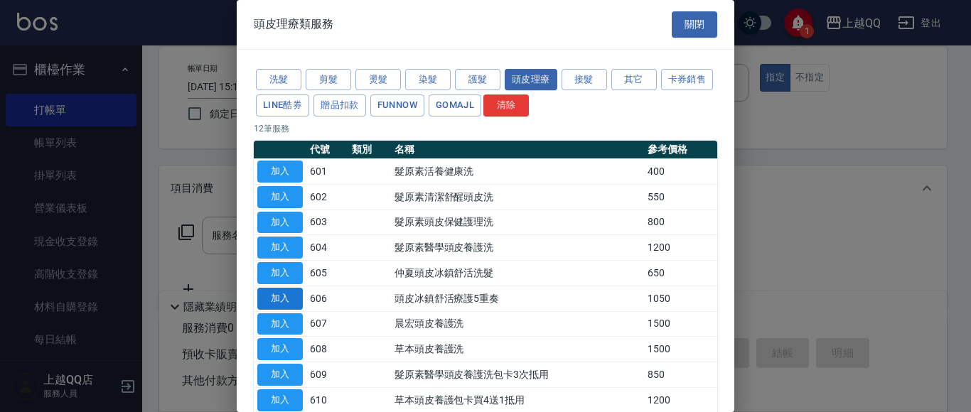
click at [279, 294] on button "加入" at bounding box center [279, 299] width 45 height 22
type input "頭皮冰鎮舒活療護5重奏(606)"
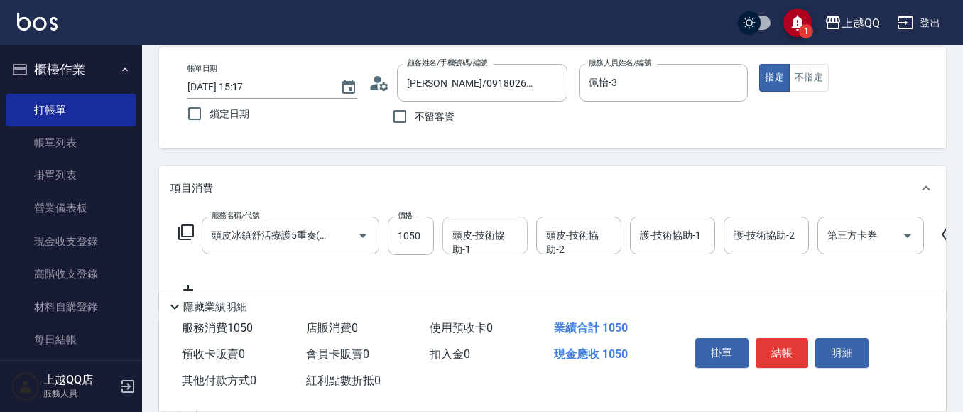
click at [475, 256] on div "服務名稱/代號 頭皮冰鎮舒活療護5重奏(606) 服務名稱/代號 價格 1050 價格 頭皮-技術協助-1 頭皮-技術協助-1 頭皮-技術協助-2 頭皮-技術…" at bounding box center [570, 258] width 798 height 82
click at [506, 235] on div "頭皮-技術協助-1 頭皮-技術協助-1" at bounding box center [485, 236] width 85 height 38
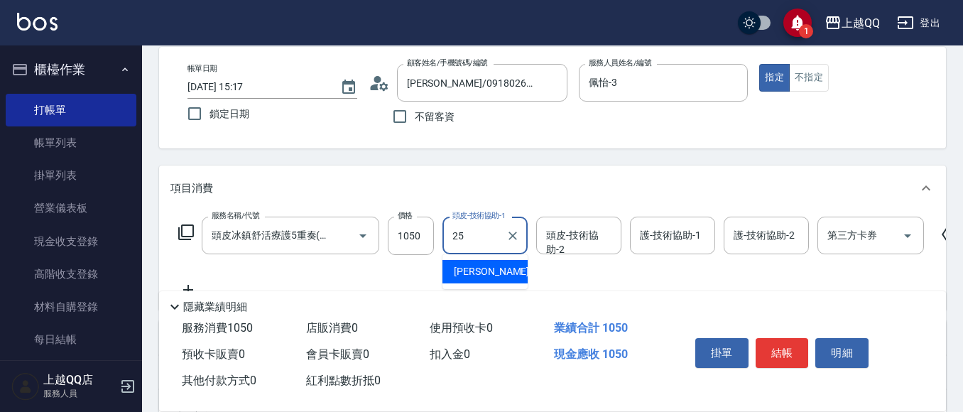
type input "[PERSON_NAME]-25"
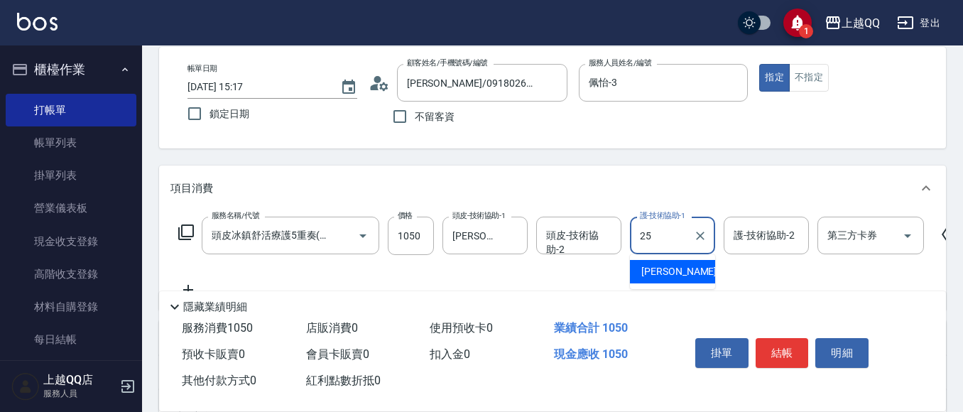
type input "[PERSON_NAME]-25"
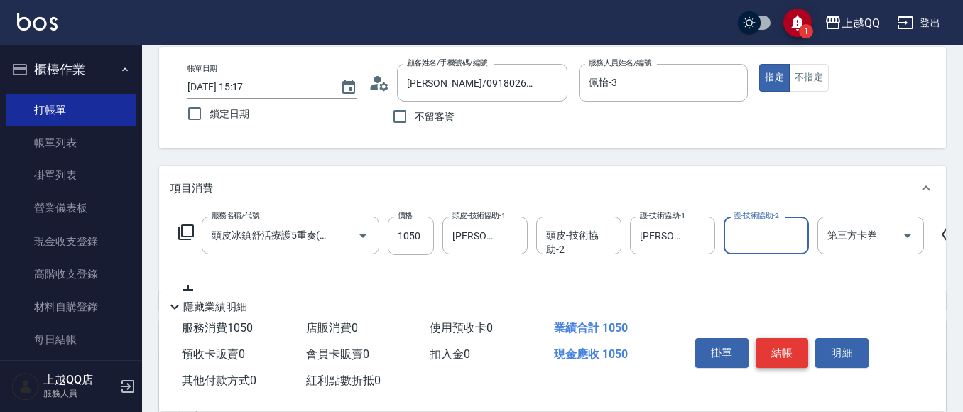
click at [780, 338] on button "結帳" at bounding box center [782, 353] width 53 height 30
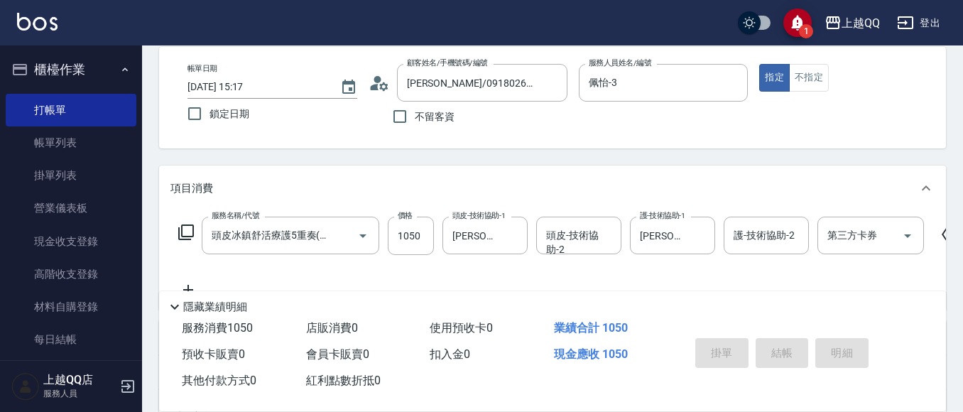
type input "[DATE] 15:18"
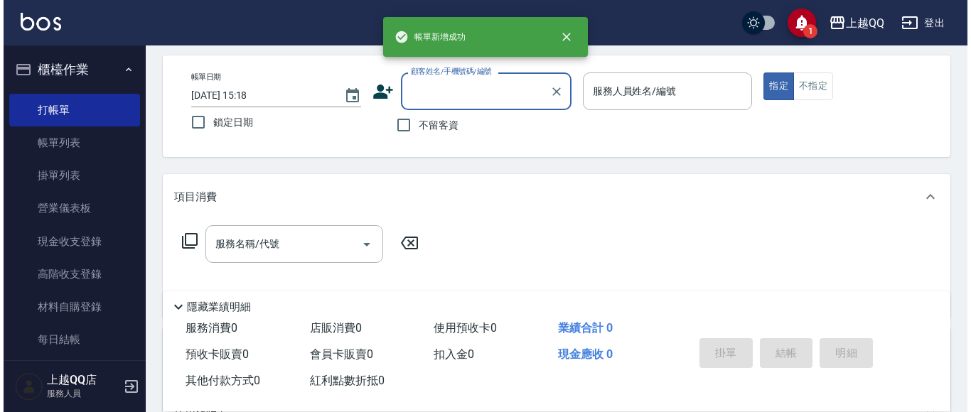
scroll to position [0, 0]
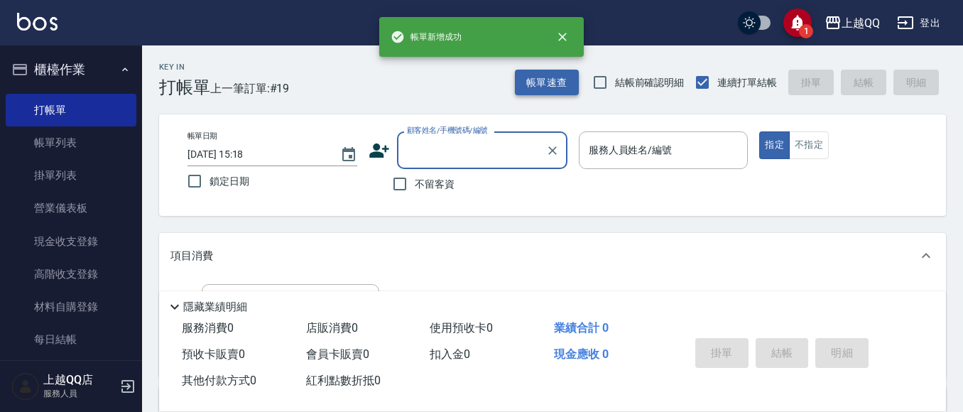
click at [548, 75] on button "帳單速查" at bounding box center [547, 83] width 64 height 26
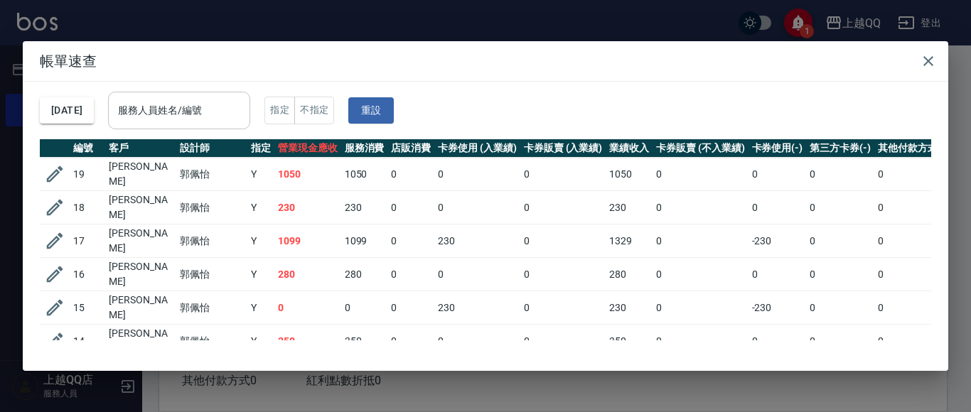
click at [205, 104] on div "服務人員姓名/編號 服務人員姓名/編號" at bounding box center [179, 111] width 142 height 38
type input "佩怡-3"
click at [931, 60] on icon "button" at bounding box center [927, 61] width 17 height 17
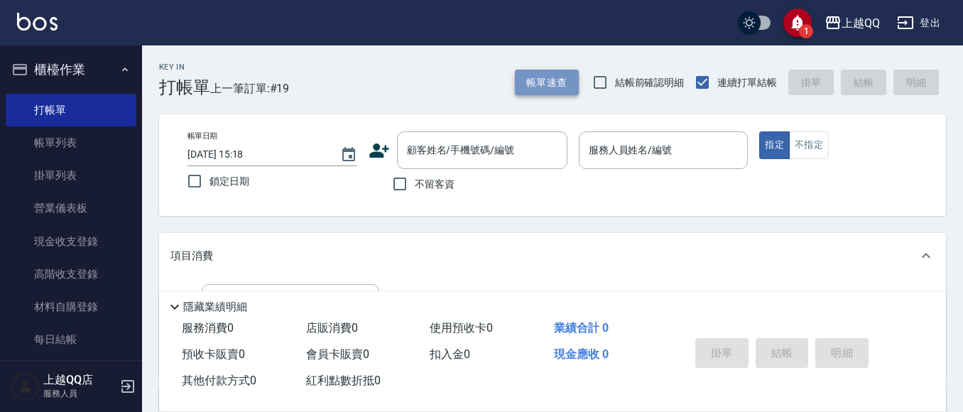
click at [537, 78] on button "帳單速查" at bounding box center [547, 83] width 64 height 26
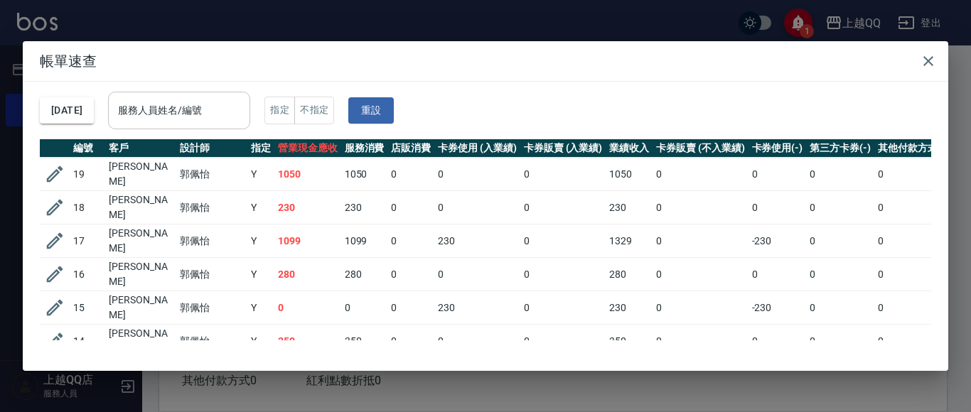
click at [171, 128] on div "服務人員姓名/編號" at bounding box center [179, 111] width 142 height 38
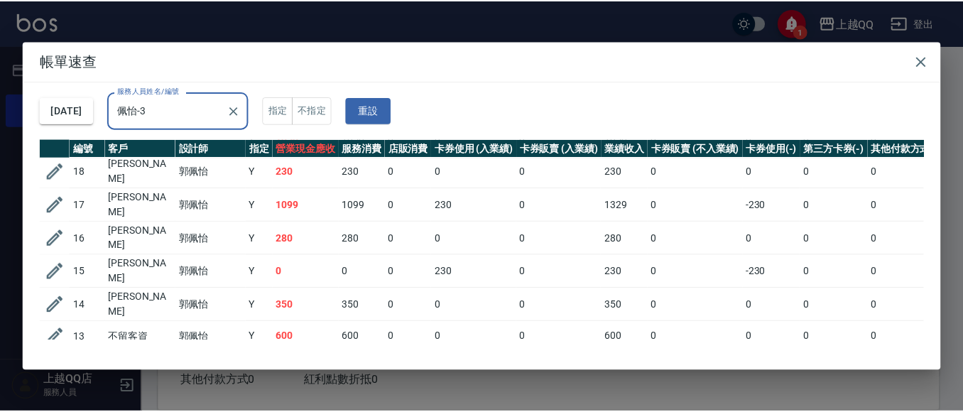
scroll to position [71, 0]
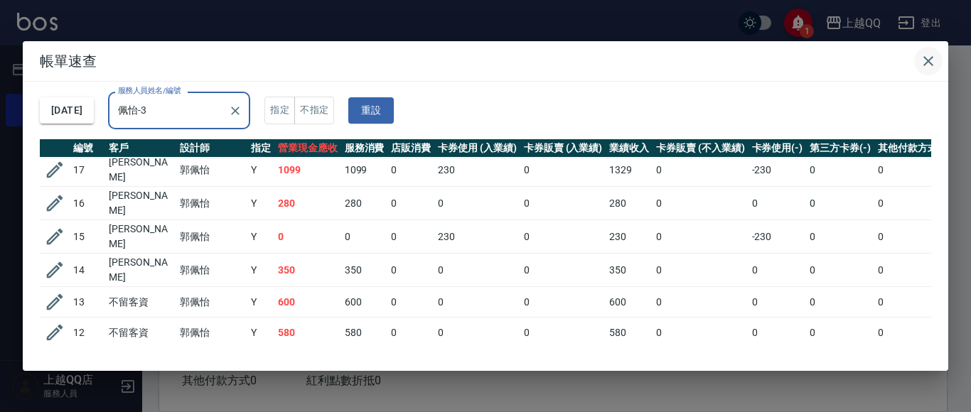
type input "佩怡-3"
click at [938, 54] on button "button" at bounding box center [928, 61] width 28 height 28
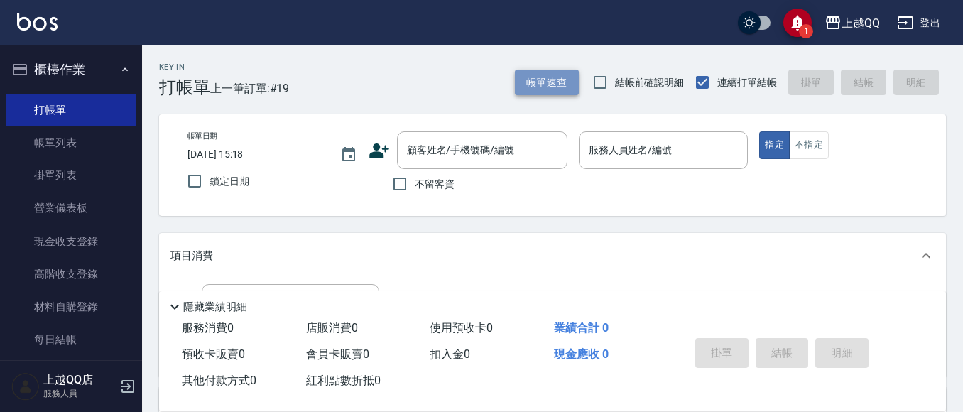
click at [527, 85] on button "帳單速查" at bounding box center [547, 83] width 64 height 26
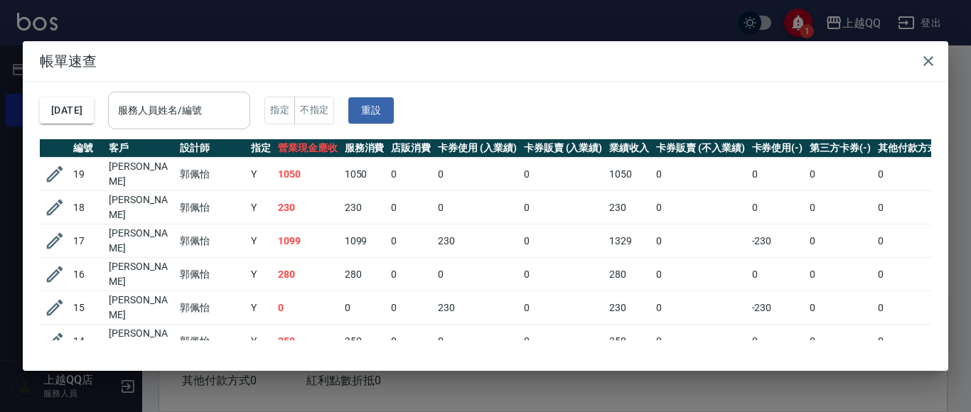
click at [237, 123] on input "服務人員姓名/編號" at bounding box center [178, 110] width 129 height 25
click at [927, 53] on icon "button" at bounding box center [927, 61] width 17 height 17
